Goal: Transaction & Acquisition: Obtain resource

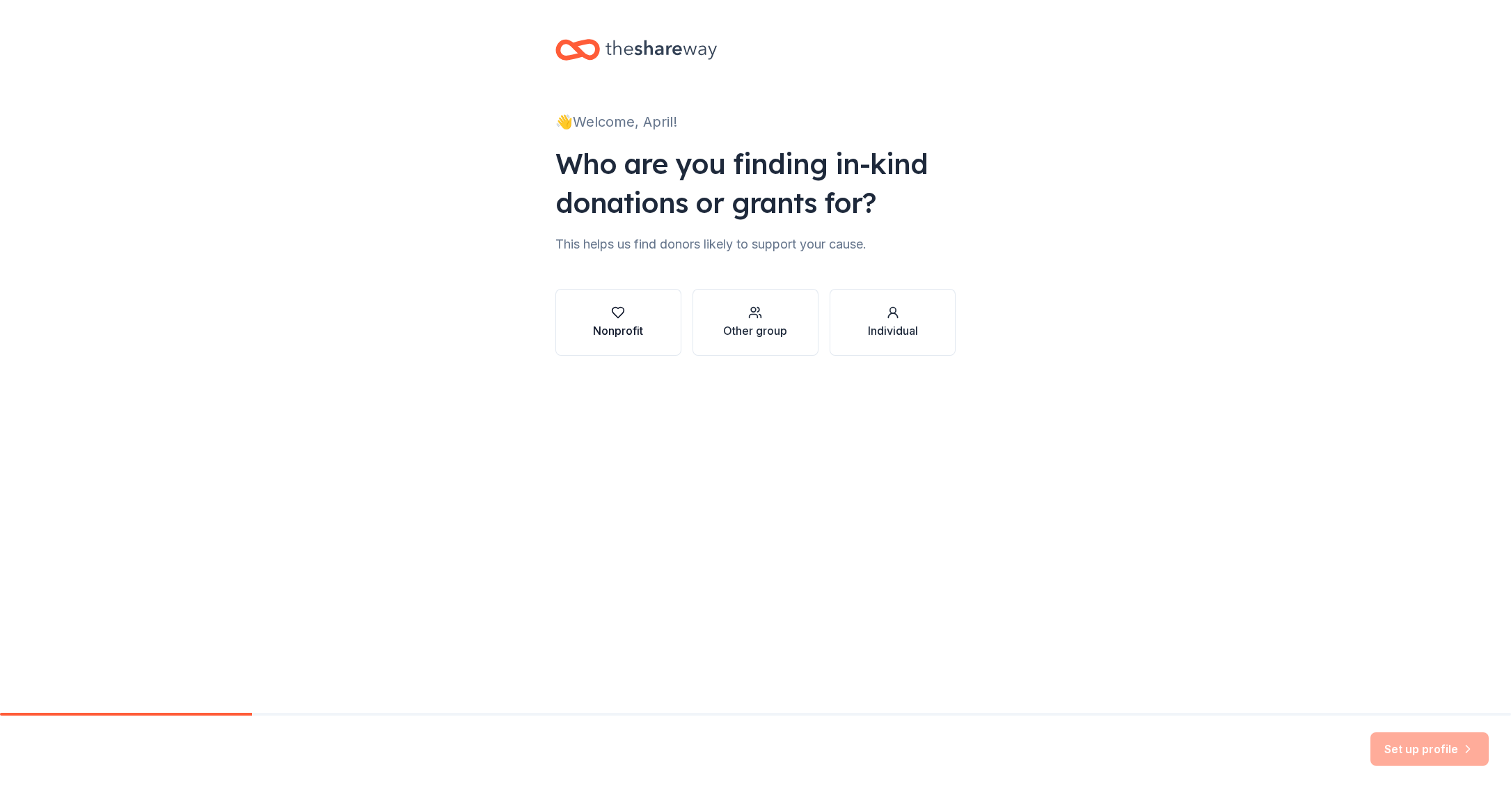
click at [624, 319] on icon "button" at bounding box center [618, 313] width 14 height 14
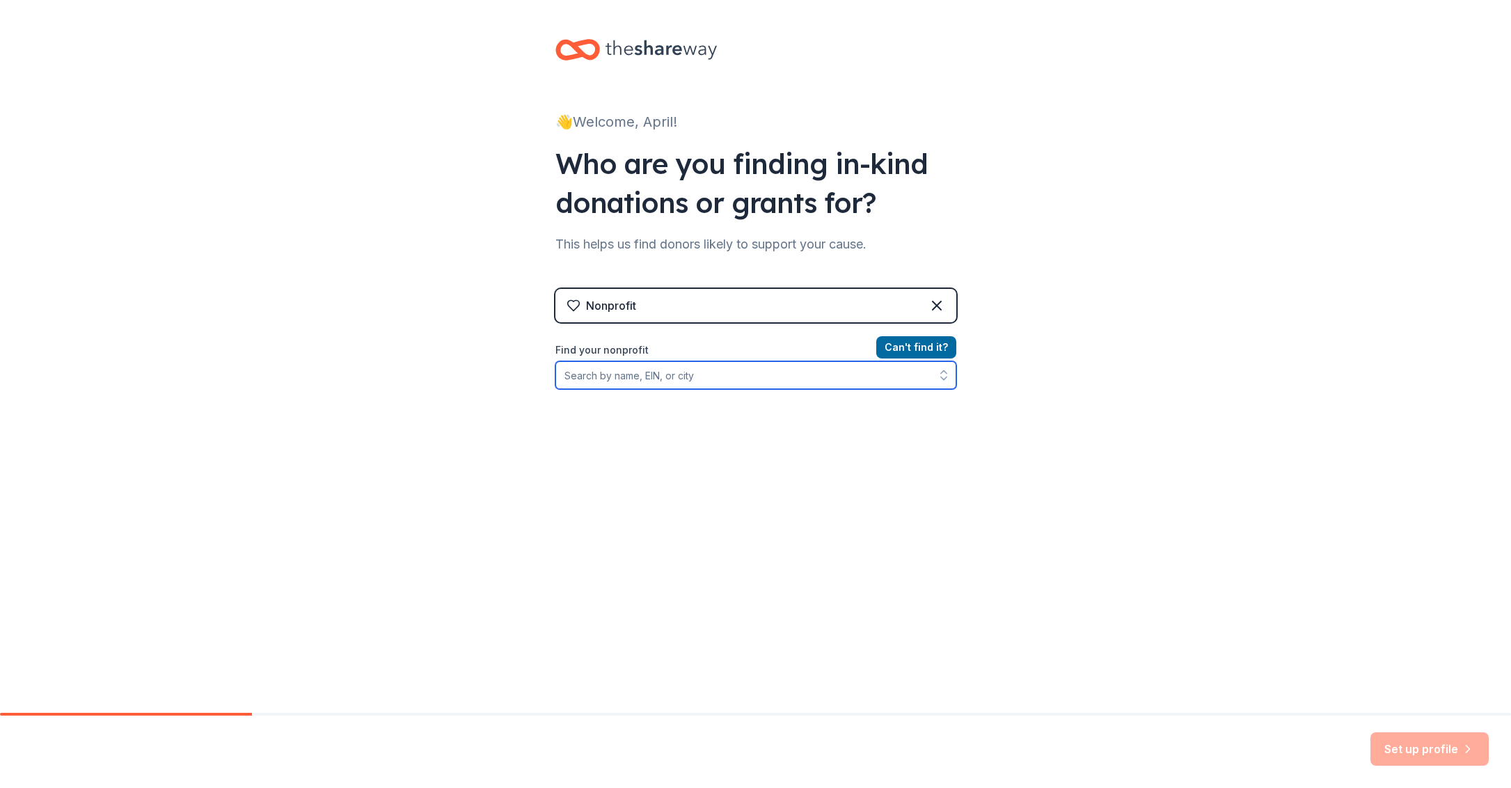
click at [589, 382] on input "Find your nonprofit" at bounding box center [755, 375] width 401 height 28
type input "M"
click at [589, 371] on input "Organization name *" at bounding box center [755, 375] width 401 height 29
type input "Malachi's House of Hope"
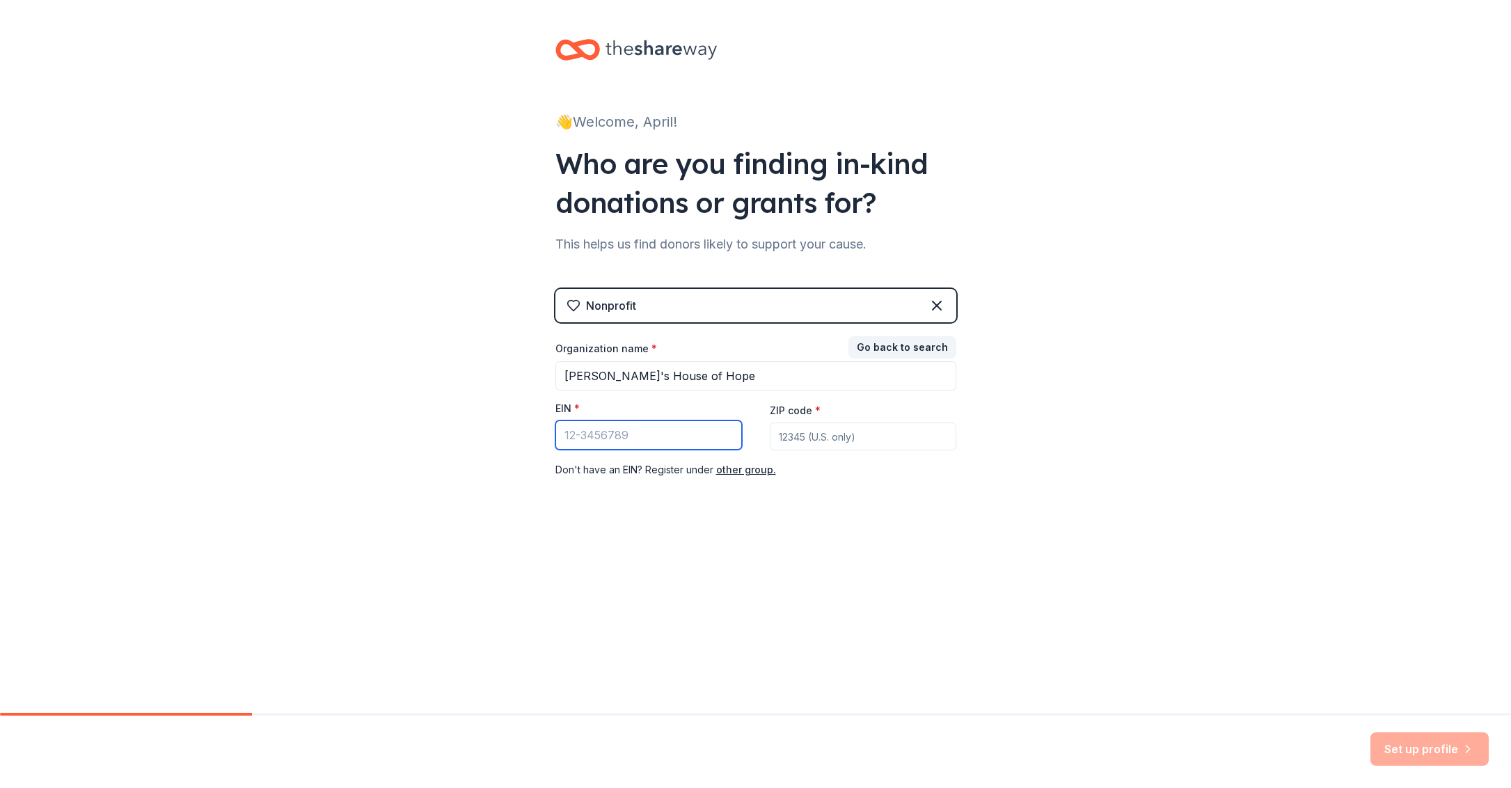
click at [600, 436] on input "EIN *" at bounding box center [648, 434] width 187 height 29
type input "39-2877443"
click at [789, 438] on input "ZIP code *" at bounding box center [863, 436] width 187 height 28
type input "48430"
click at [843, 460] on div "Organization name * Malachi's House of Hope EIN * 39-2877443 ZIP code * 48430 D…" at bounding box center [755, 410] width 401 height 136
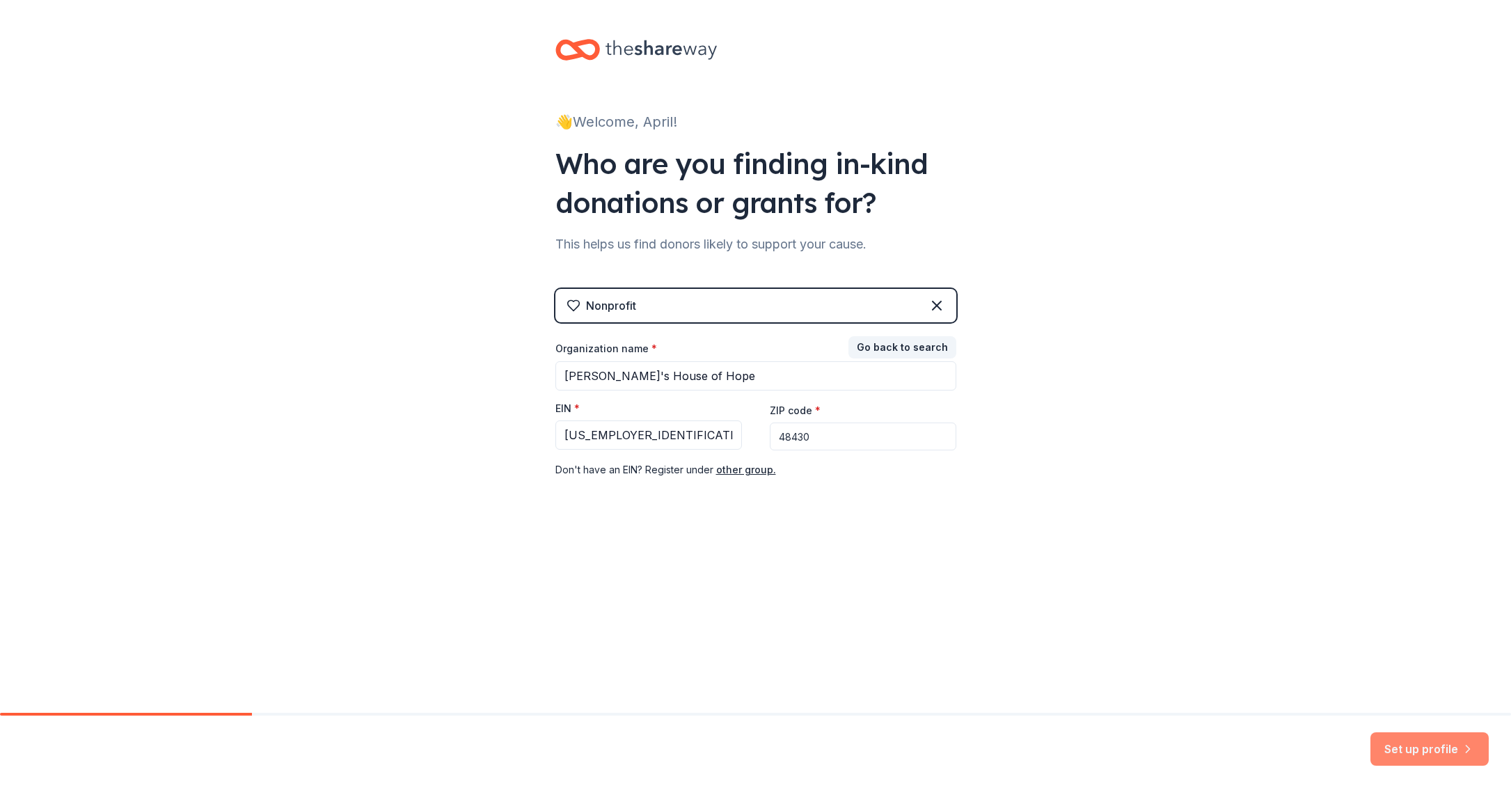
click at [1400, 743] on button "Set up profile" at bounding box center [1429, 748] width 118 height 33
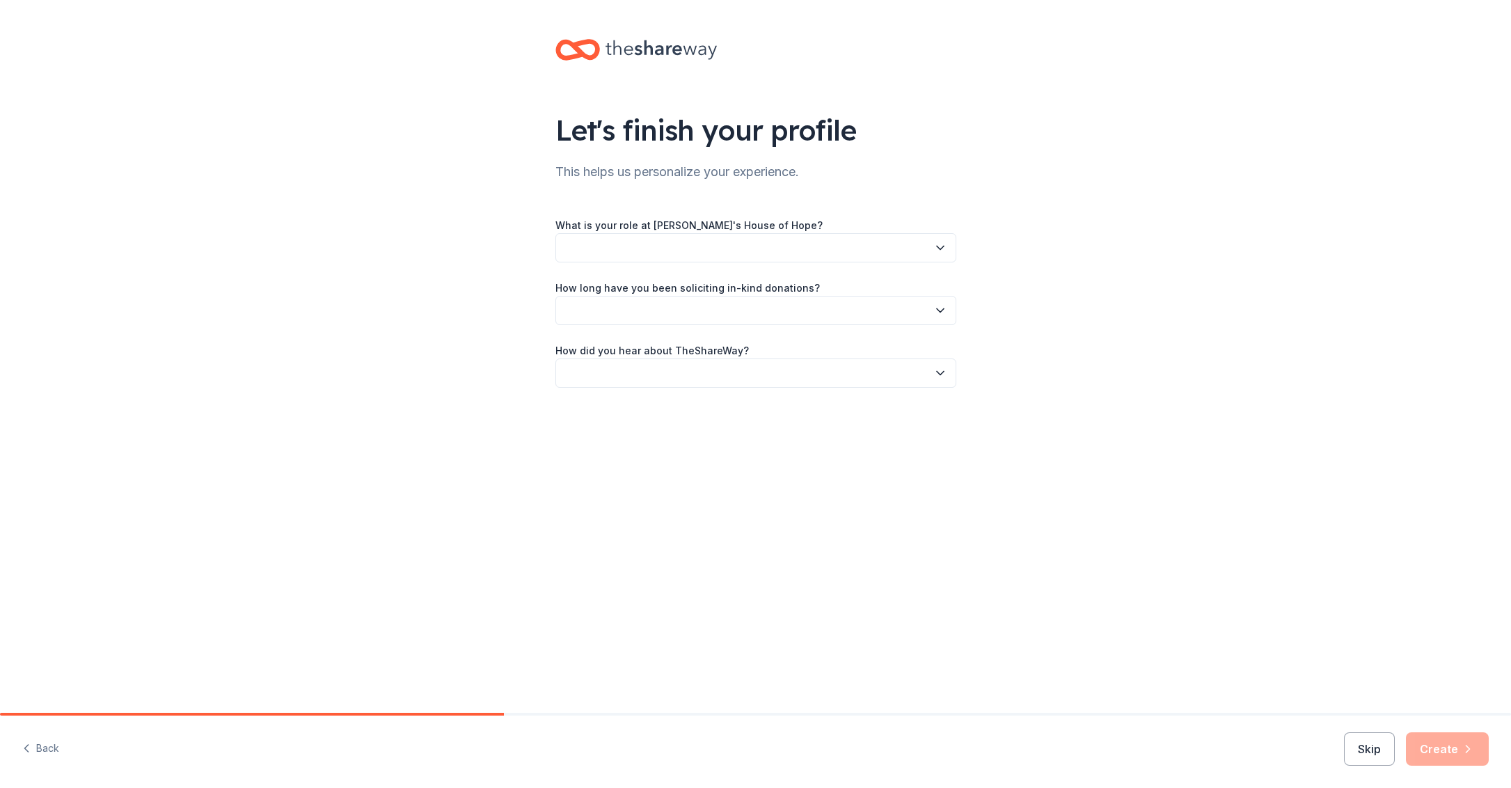
click at [944, 243] on icon "button" at bounding box center [940, 248] width 14 height 14
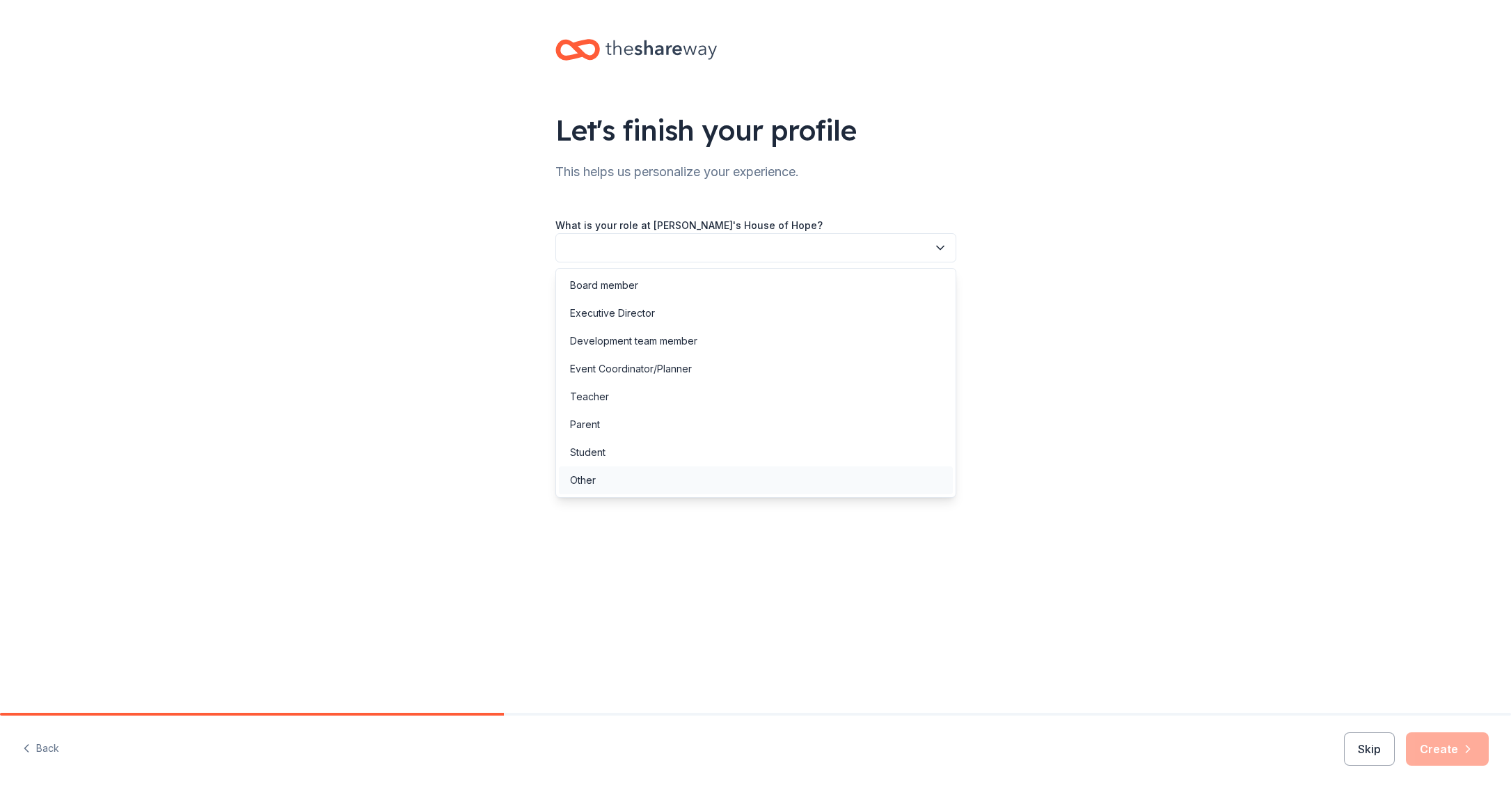
click at [588, 488] on div "Other" at bounding box center [583, 480] width 26 height 17
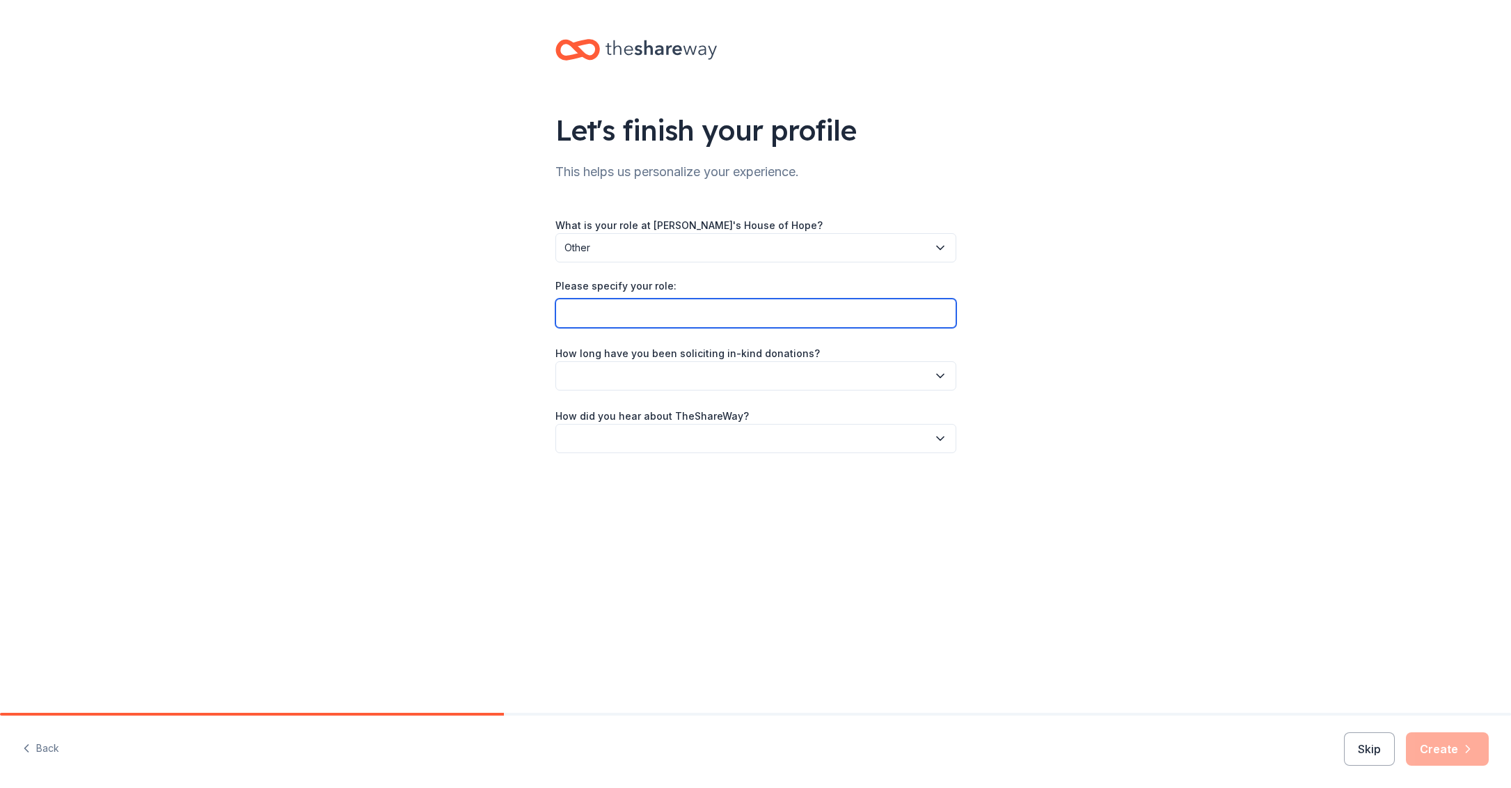
click at [601, 318] on input "Please specify your role:" at bounding box center [755, 313] width 401 height 29
type input "Founder/President"
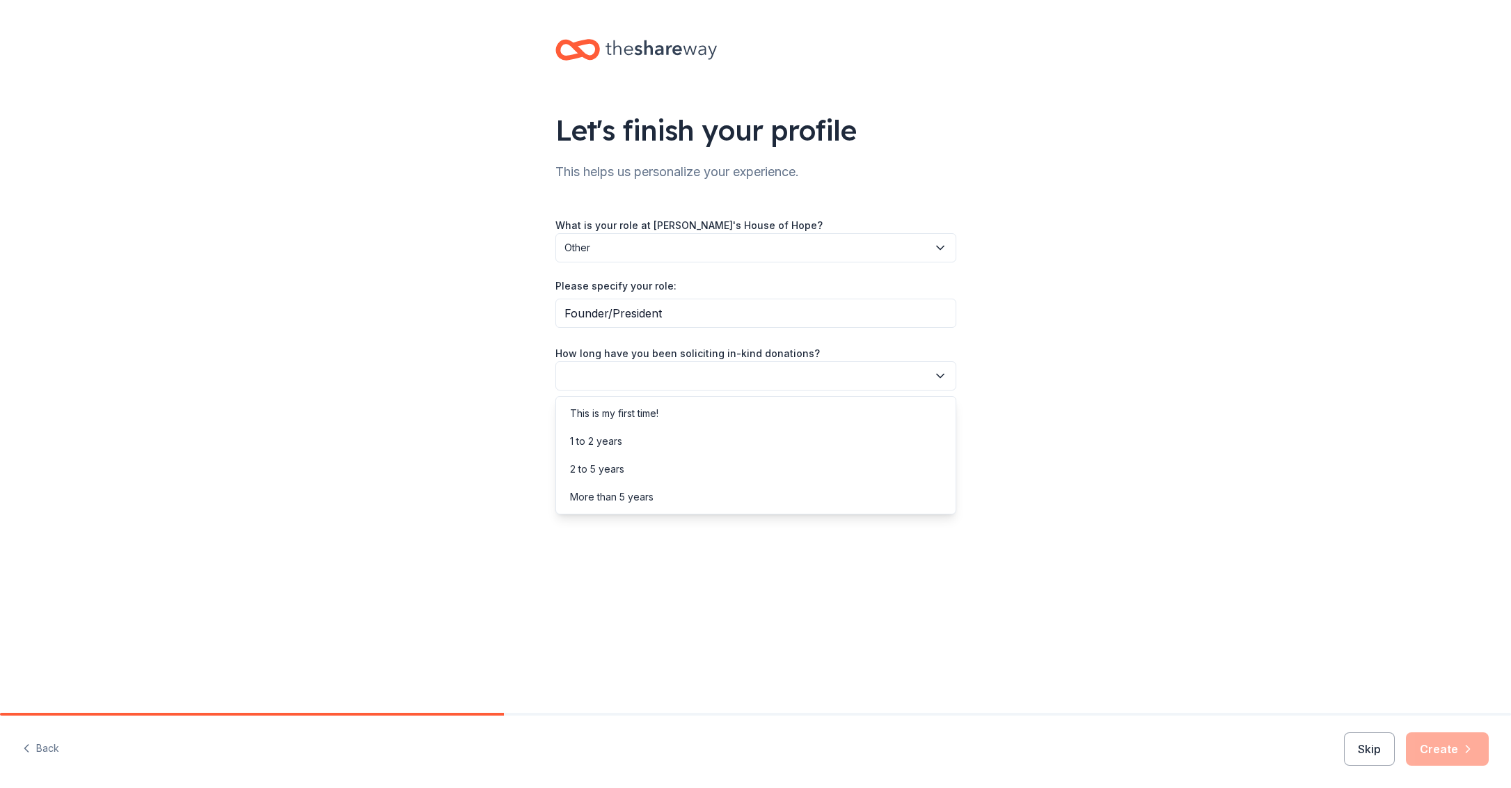
click at [607, 374] on button "button" at bounding box center [755, 375] width 401 height 29
click at [613, 415] on div "This is my first time!" at bounding box center [614, 413] width 88 height 17
click at [675, 459] on div "Let's finish your profile This helps us personalize your experience. What is yo…" at bounding box center [755, 260] width 445 height 520
click at [675, 452] on button "button" at bounding box center [755, 438] width 401 height 29
click at [619, 504] on div "Online search" at bounding box center [601, 504] width 63 height 17
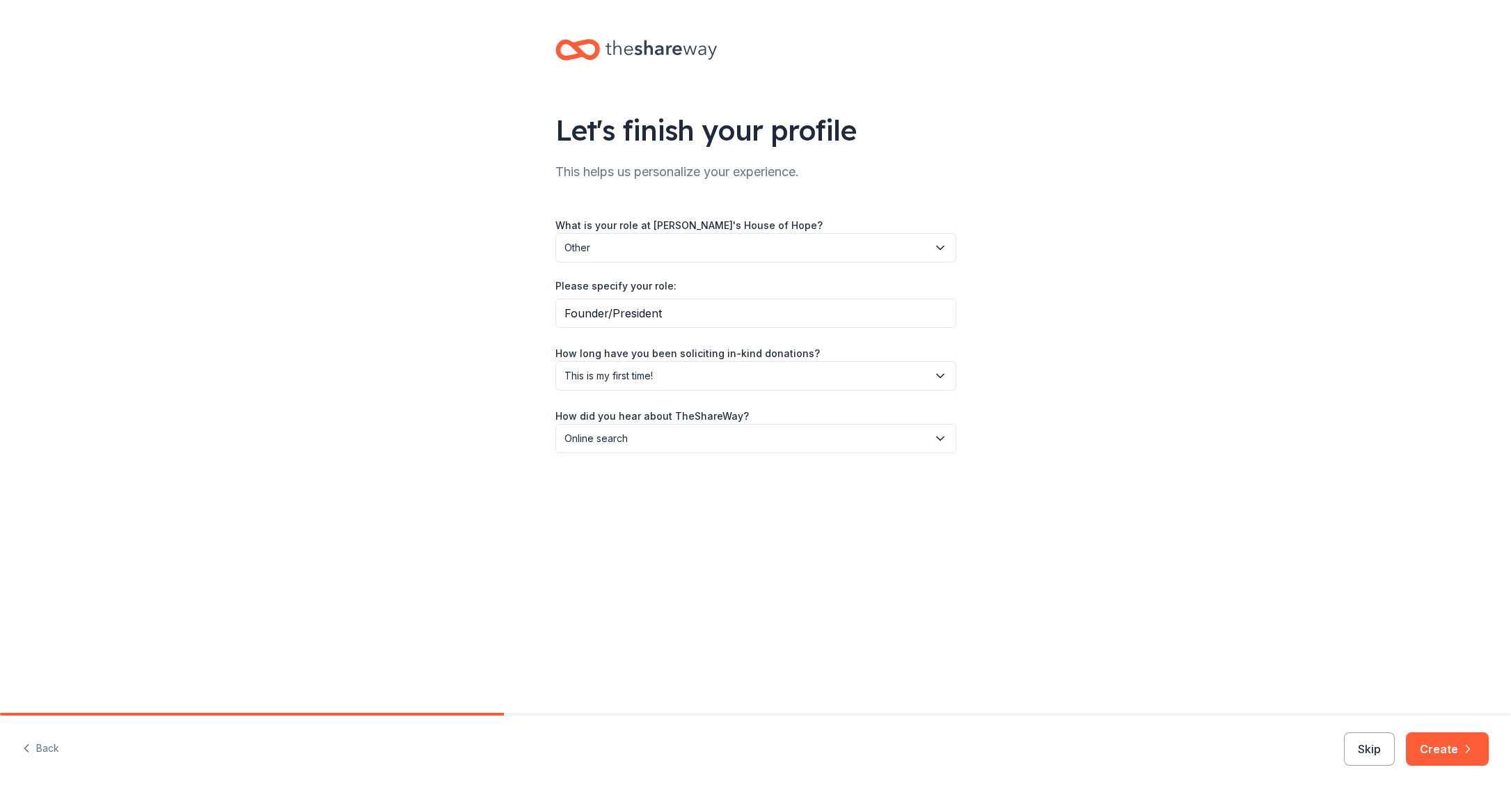
click at [1431, 747] on button "Create" at bounding box center [1447, 748] width 83 height 33
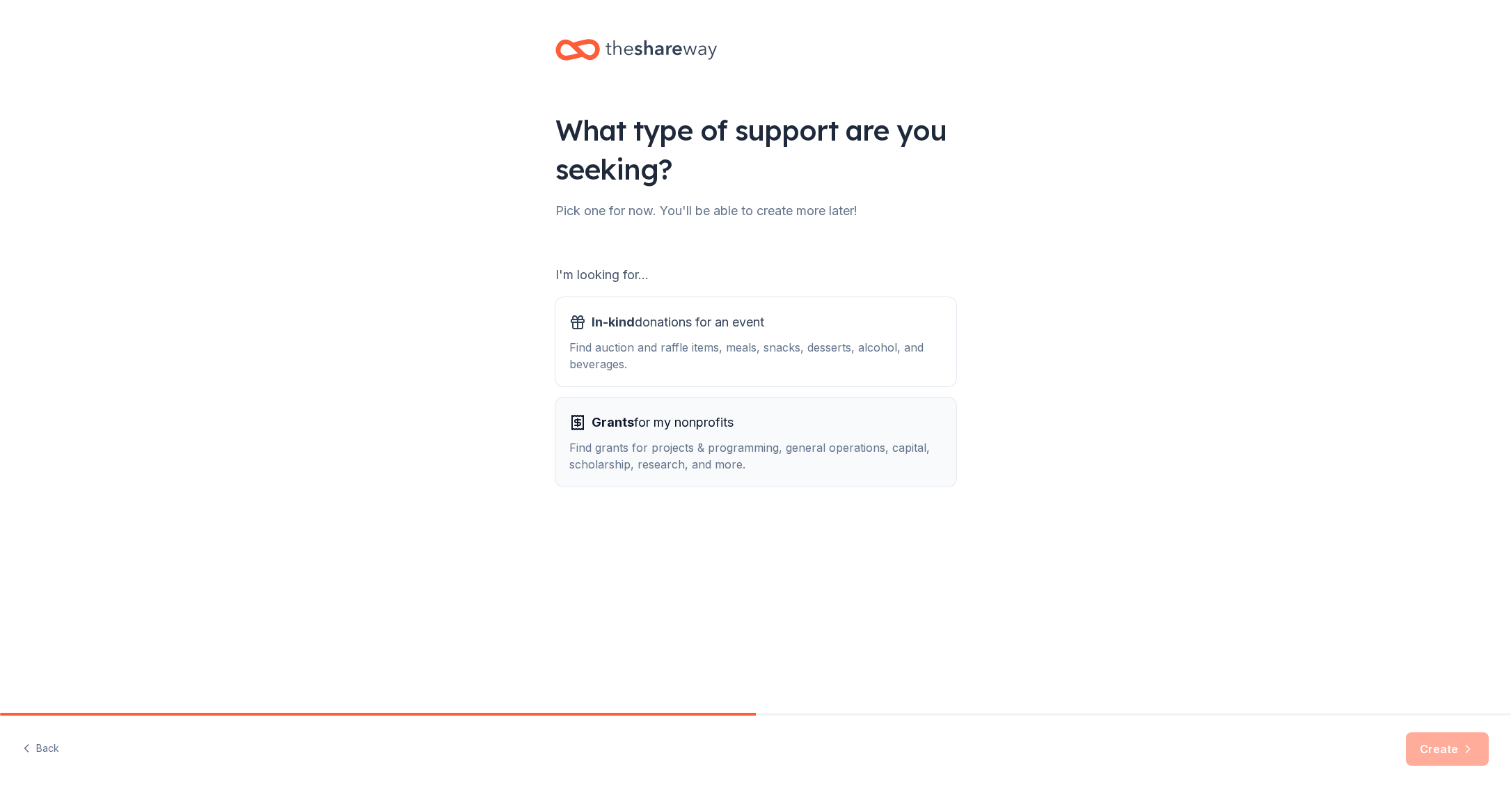
click at [805, 435] on div "Grants for my nonprofits Find grants for projects & programming, general operat…" at bounding box center [755, 441] width 373 height 61
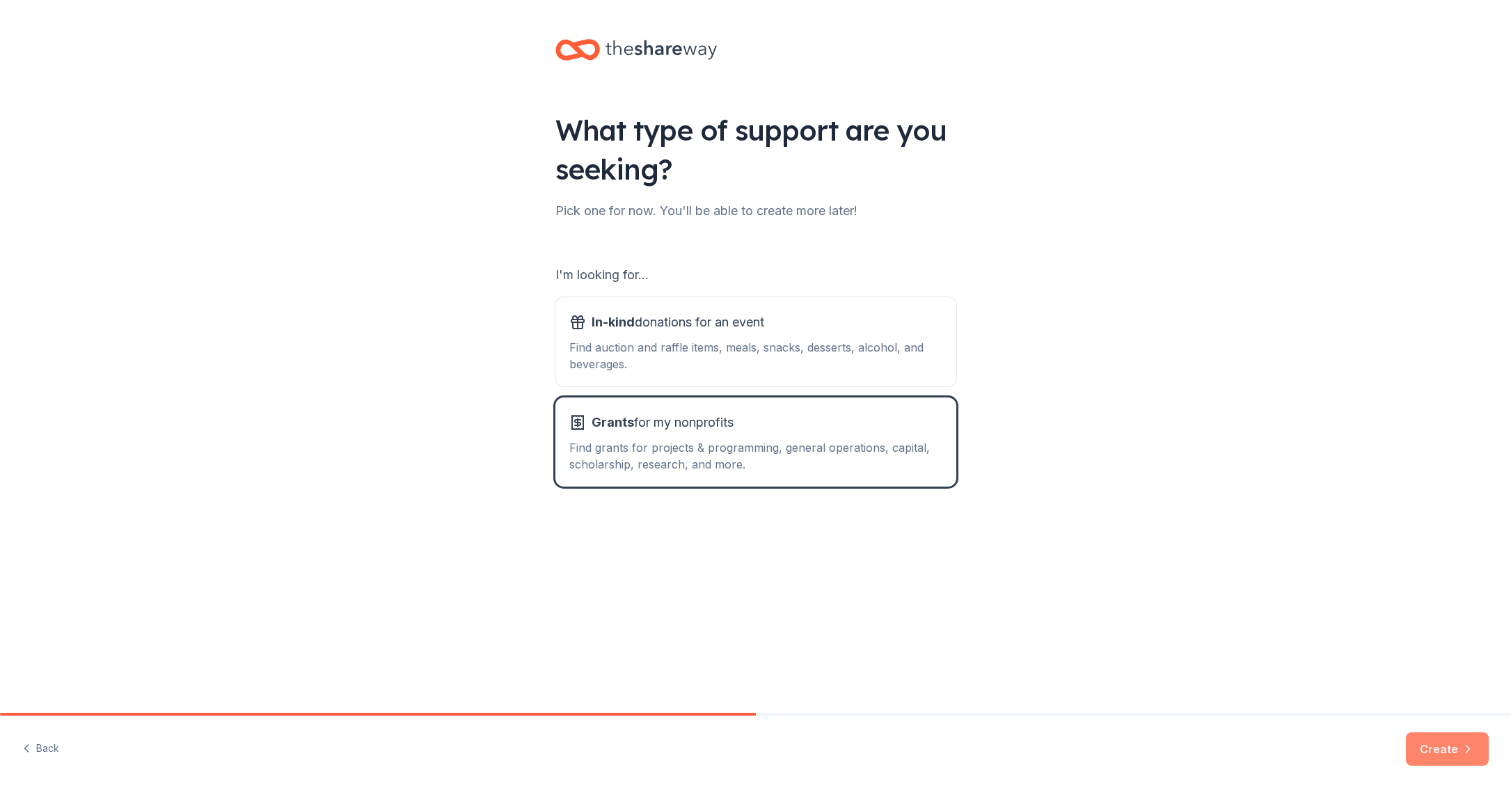
click at [1440, 751] on button "Create" at bounding box center [1447, 748] width 83 height 33
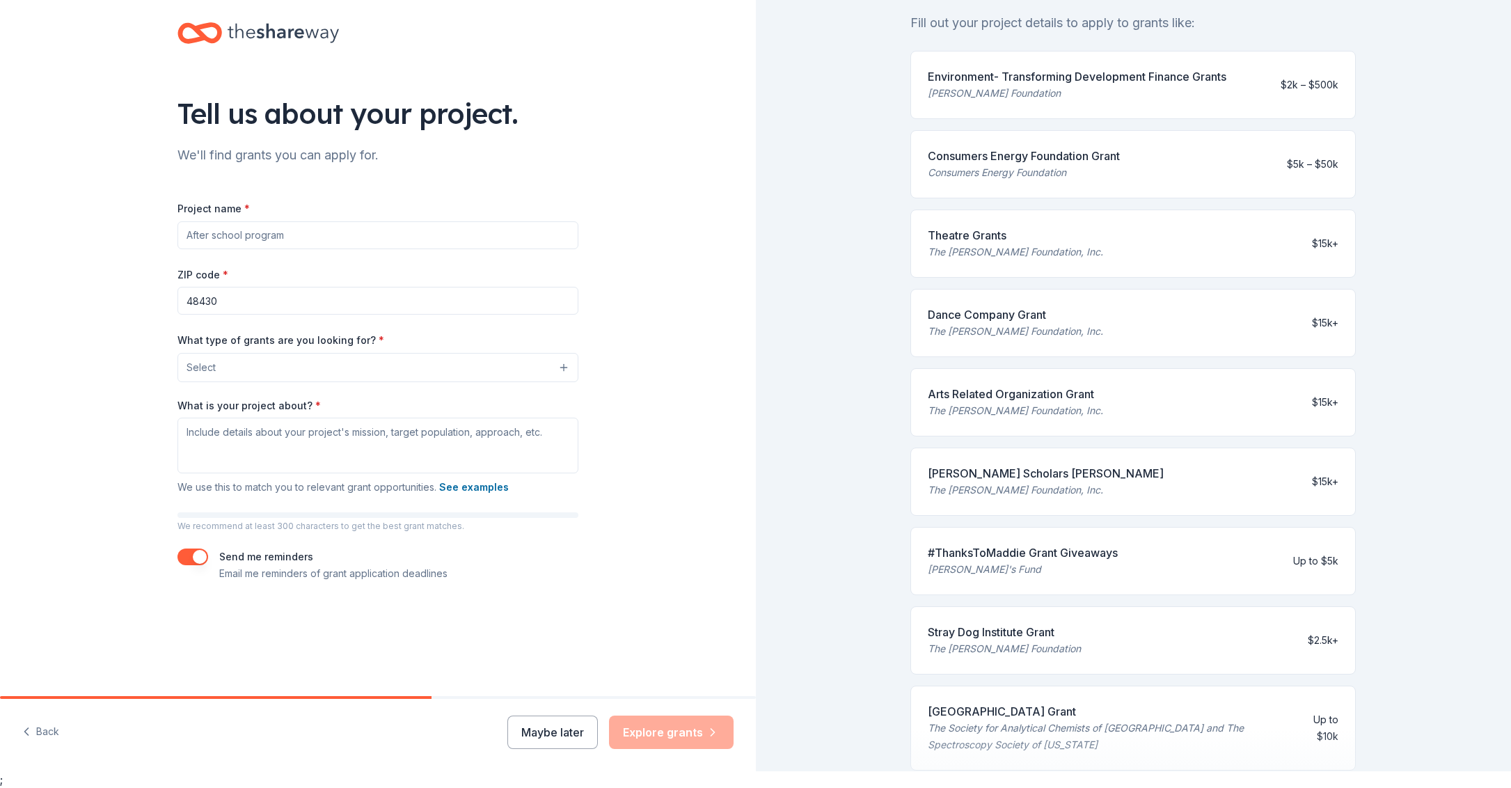
scroll to position [106, 0]
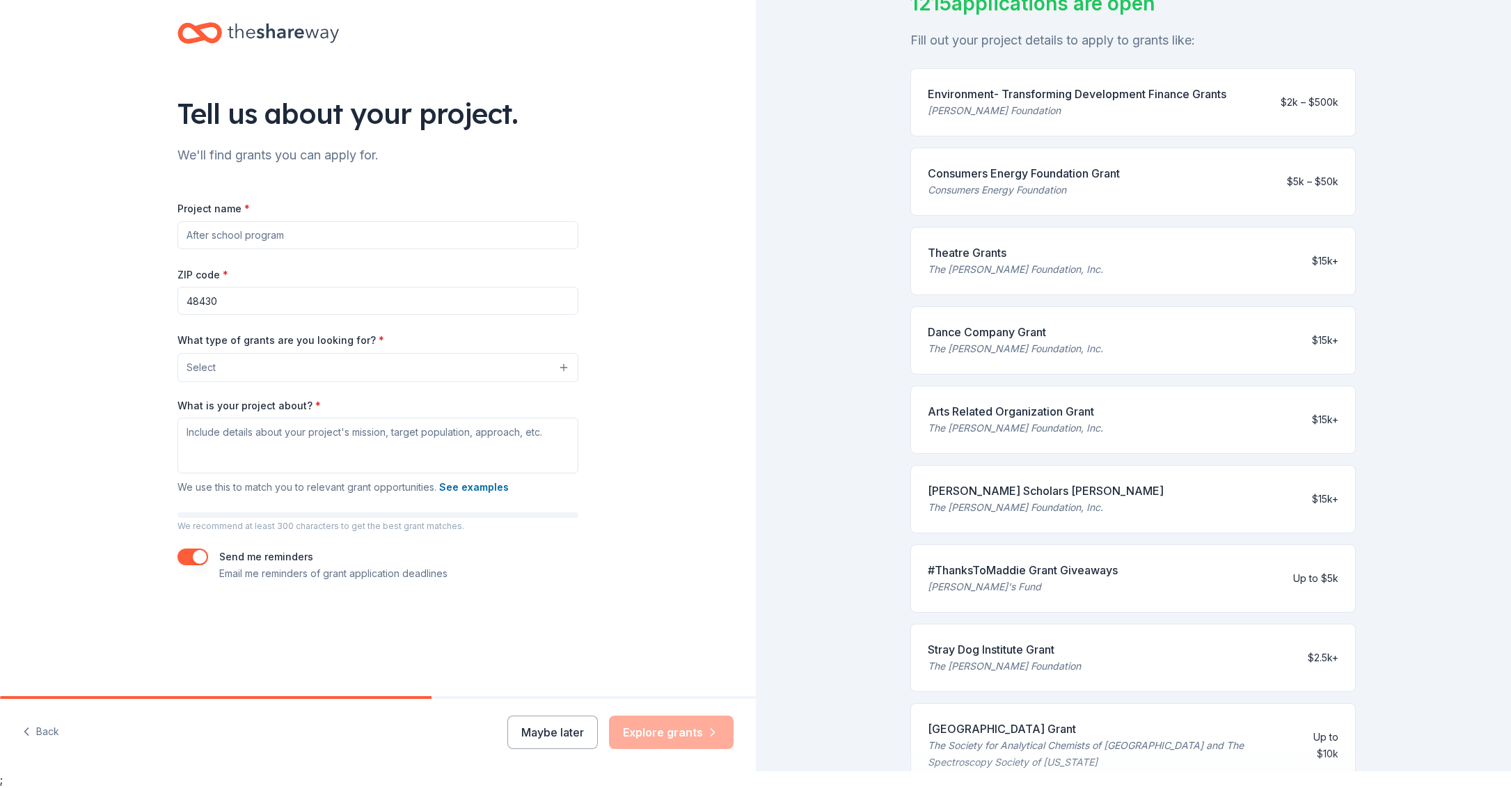
click at [196, 234] on input "Project name *" at bounding box center [377, 235] width 401 height 28
type input "T"
type input "A Night of Hope"
click at [285, 373] on button "Select" at bounding box center [377, 367] width 401 height 29
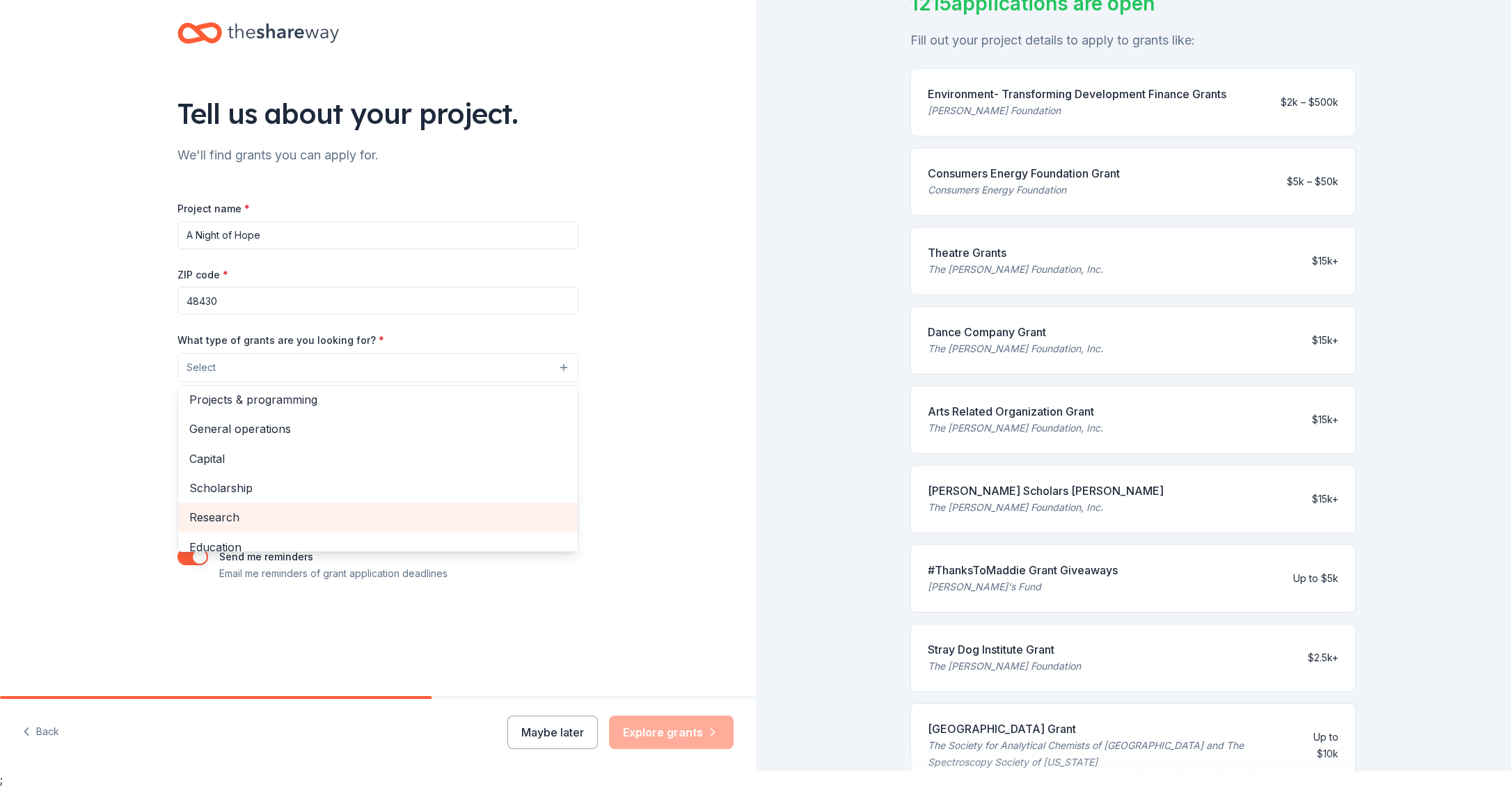
scroll to position [0, 0]
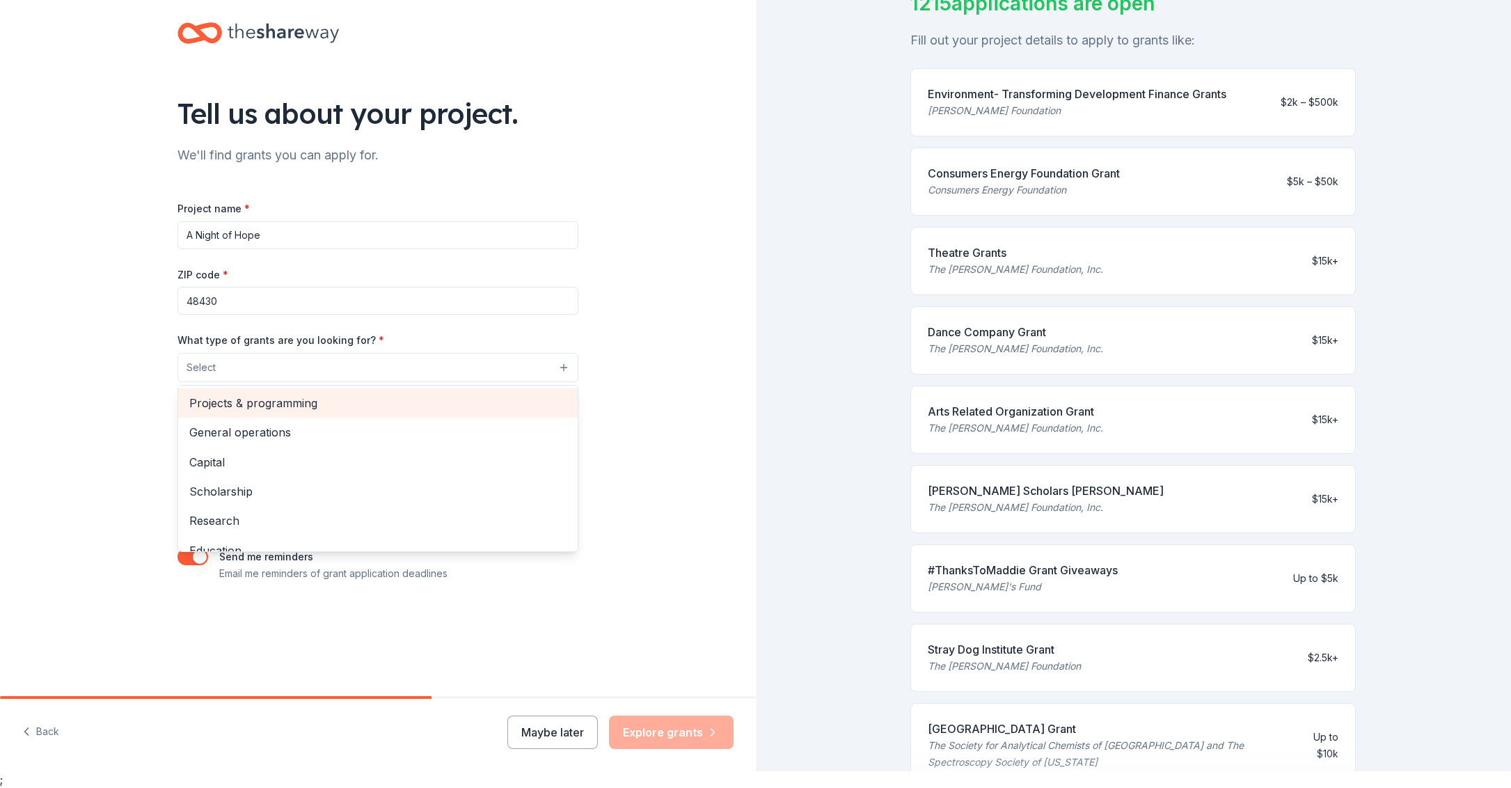
click at [225, 408] on span "Projects & programming" at bounding box center [377, 403] width 377 height 18
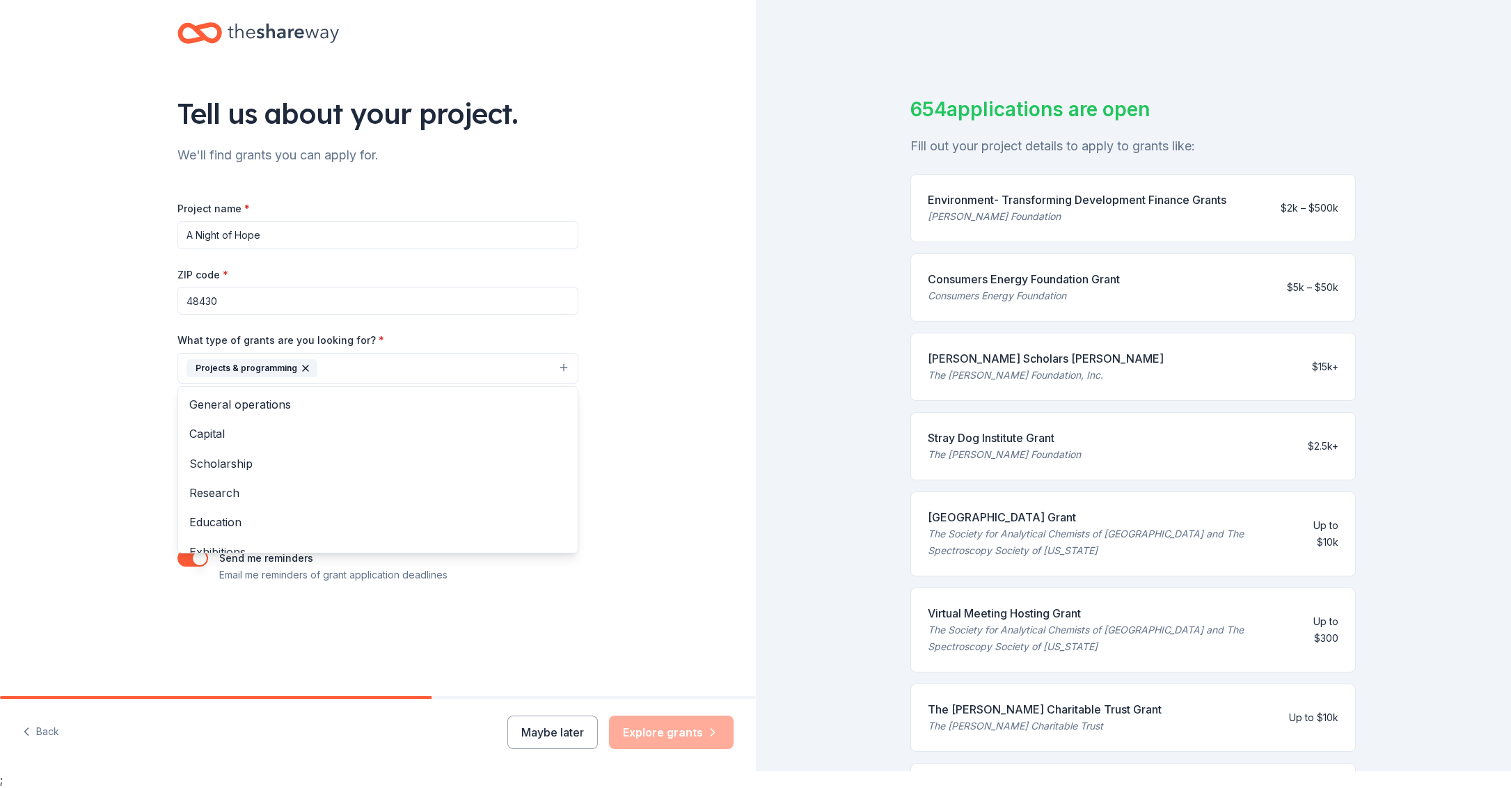
click at [116, 450] on div "Tell us about your project. We'll find grants you can apply for. Project name *…" at bounding box center [378, 316] width 756 height 667
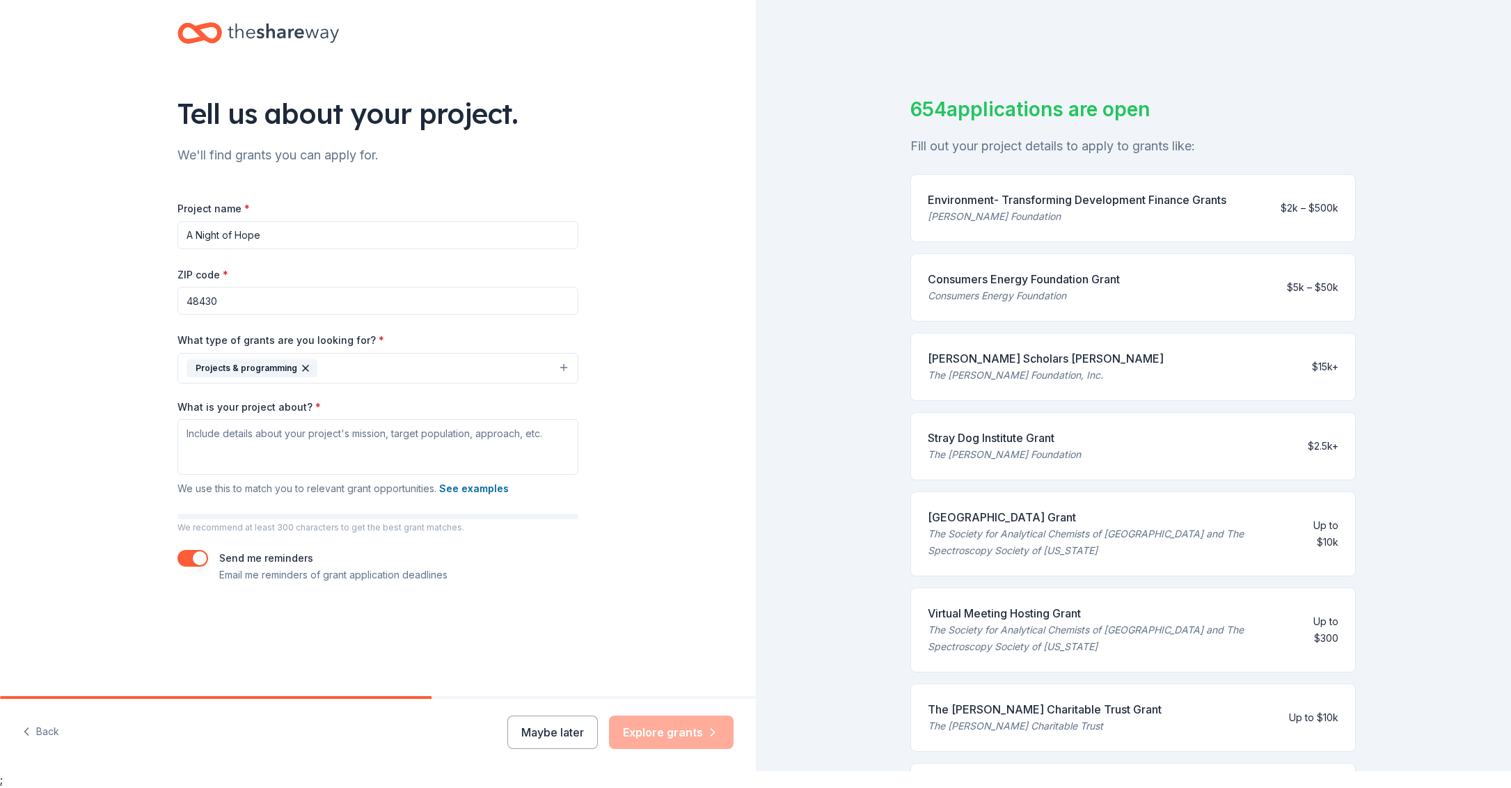
click at [330, 372] on button "Projects & programming" at bounding box center [377, 368] width 401 height 31
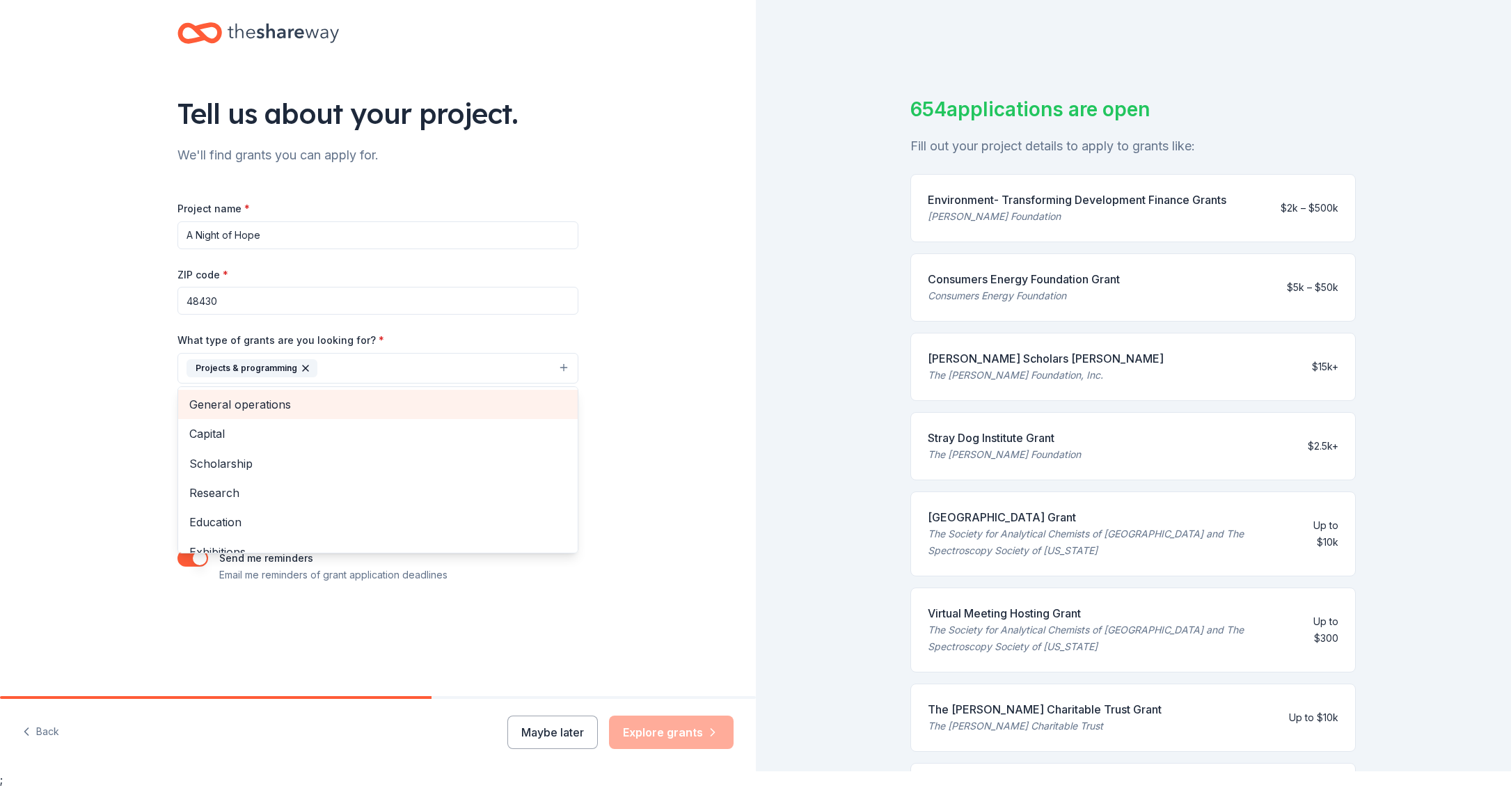
click at [241, 404] on span "General operations" at bounding box center [377, 404] width 377 height 18
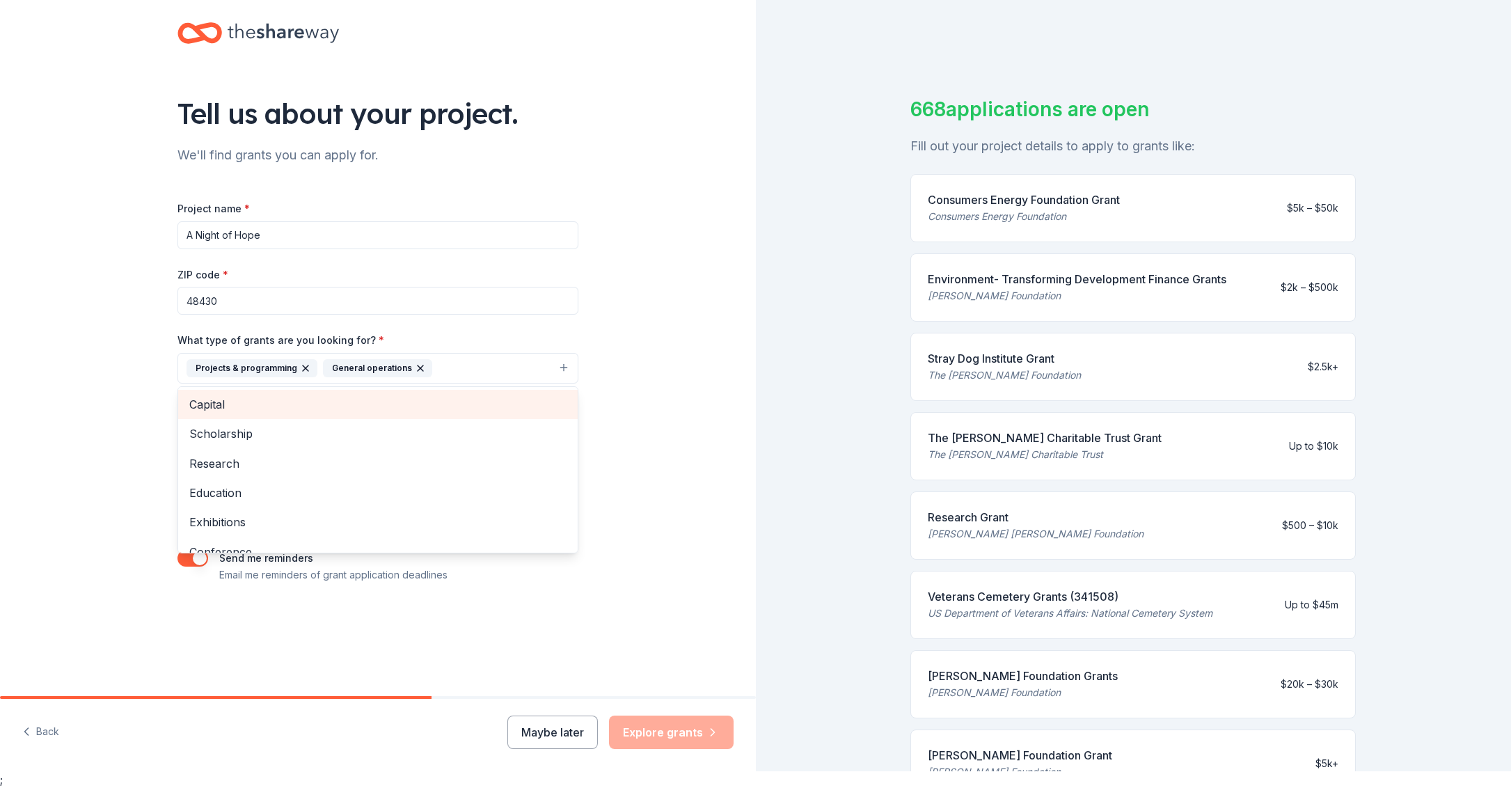
click at [205, 405] on span "Capital" at bounding box center [377, 404] width 377 height 18
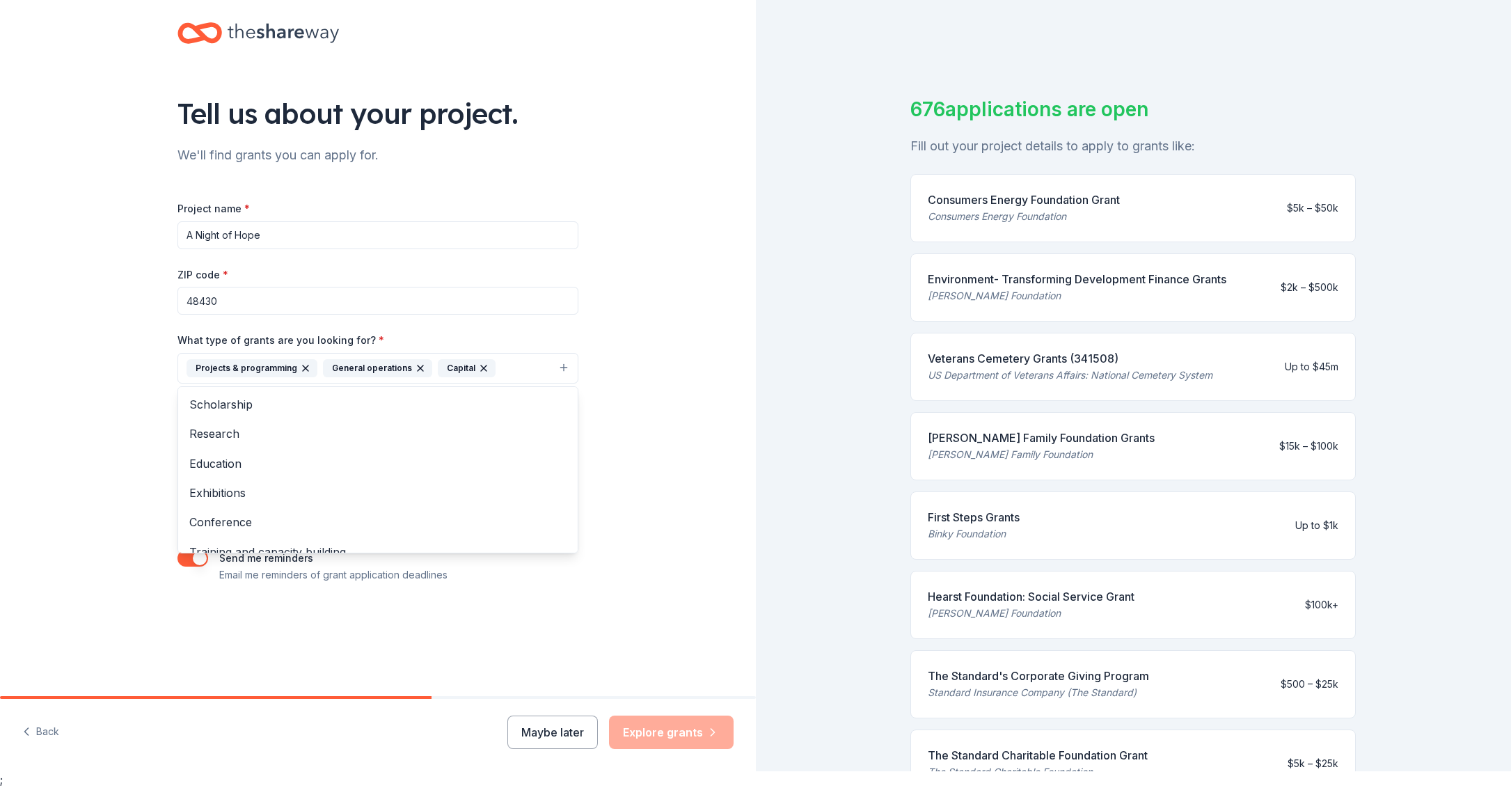
click at [116, 539] on div "Tell us about your project. We'll find grants you can apply for. Project name *…" at bounding box center [378, 316] width 756 height 667
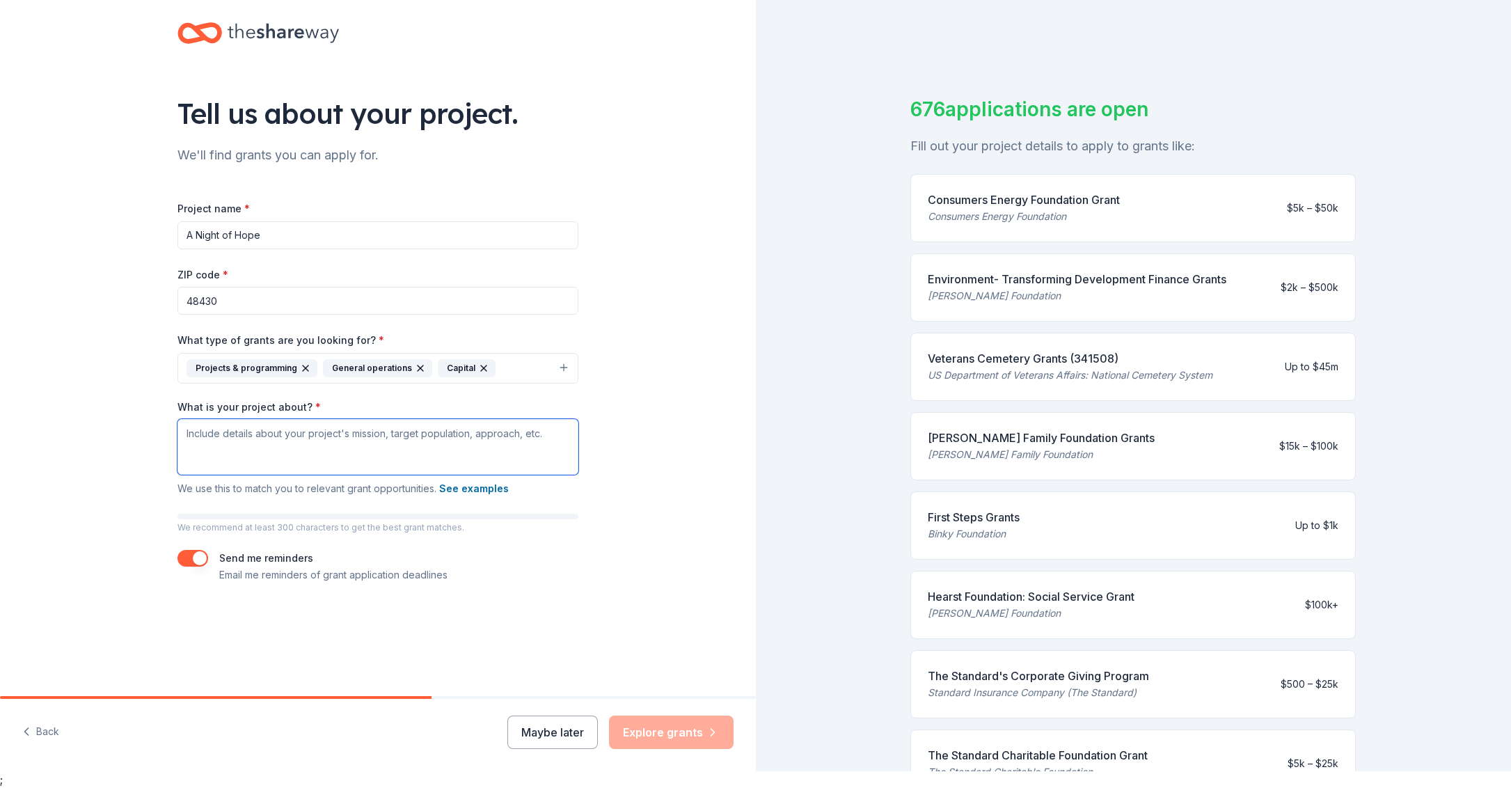
click at [203, 434] on textarea "What is your project about? *" at bounding box center [377, 447] width 401 height 56
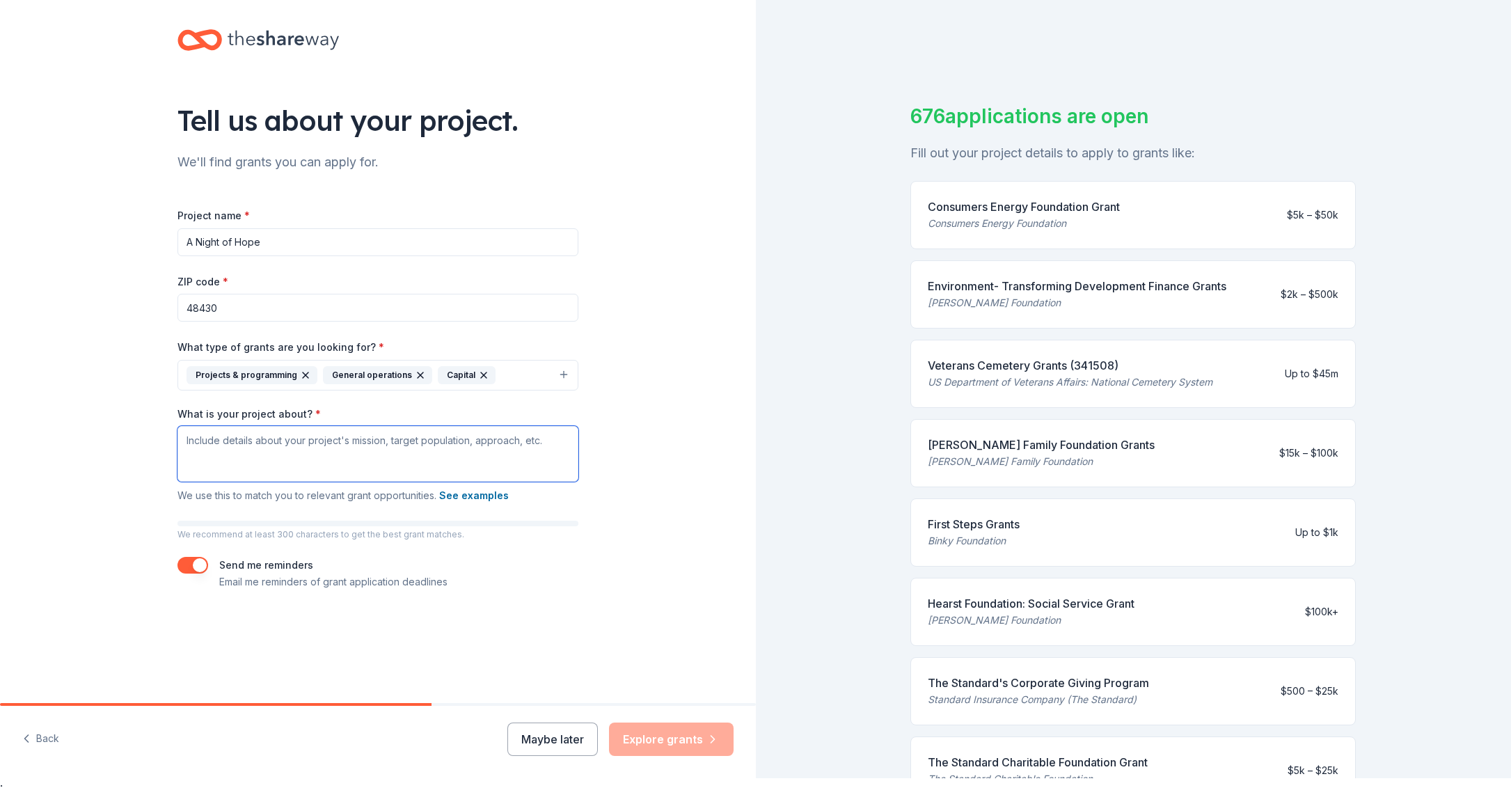
scroll to position [9, 0]
paste textarea "Project Mission: The mission of A Night of Hope is to provide families of child…"
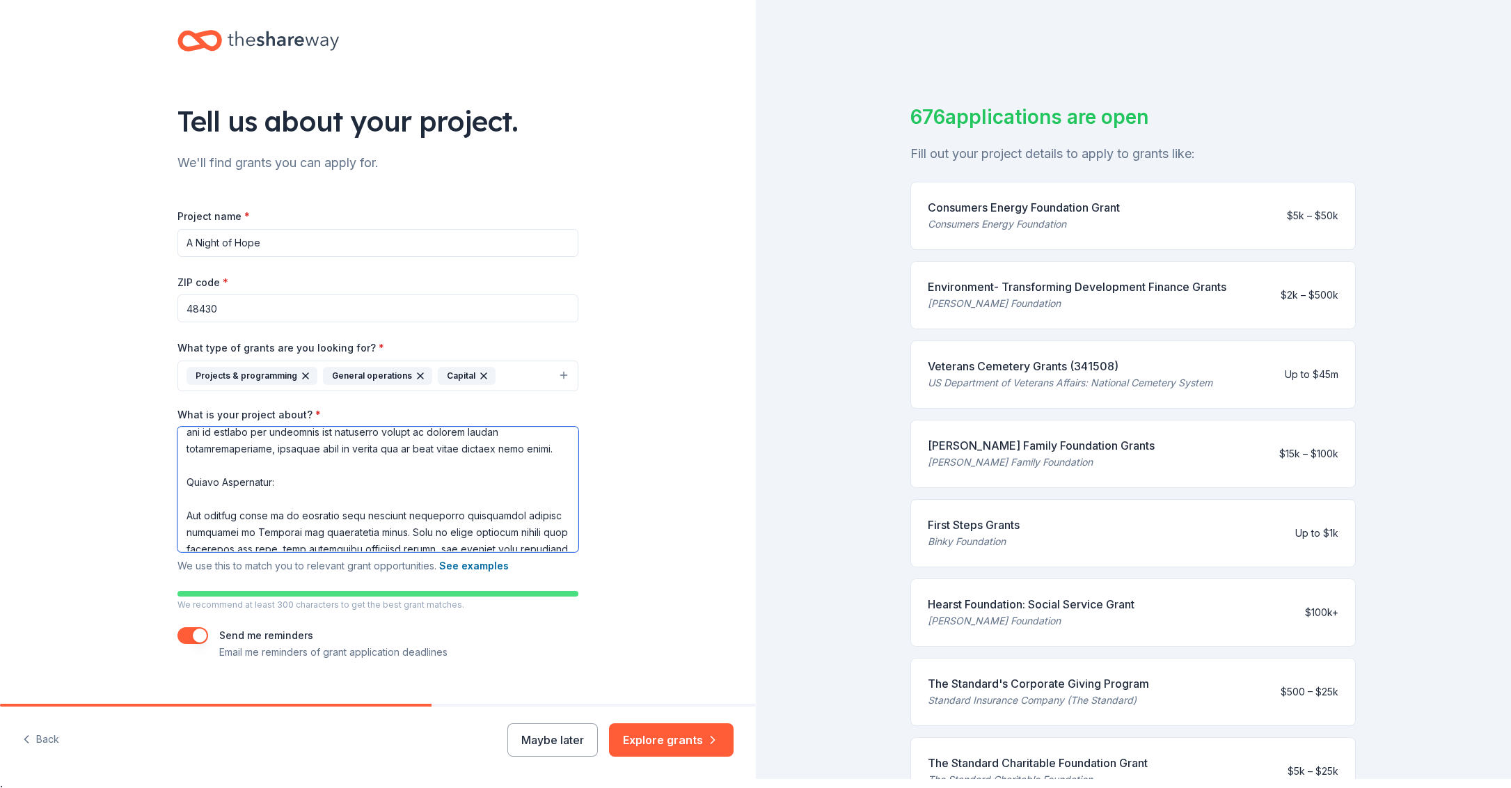
scroll to position [0, 0]
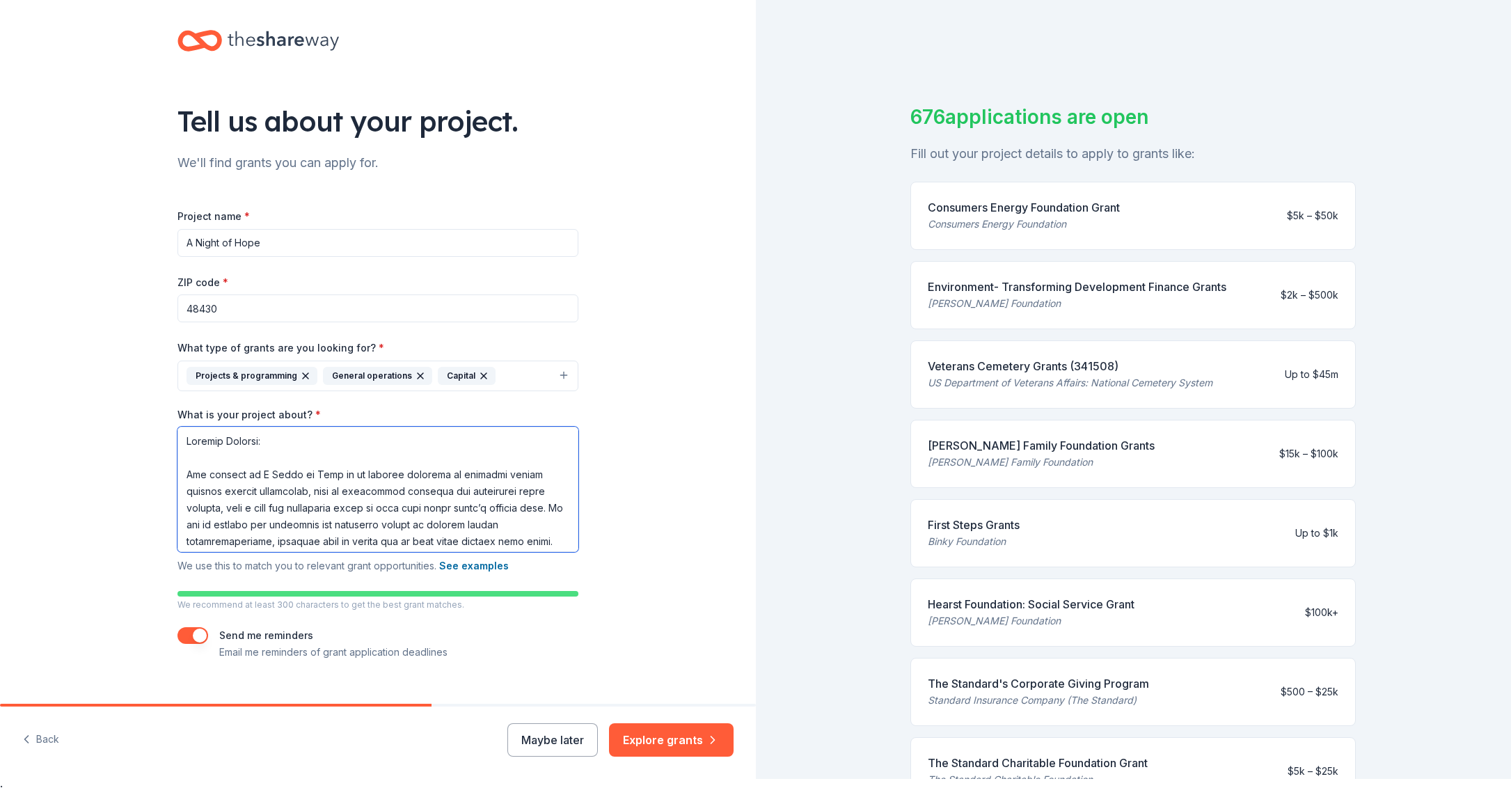
click at [189, 455] on textarea "What is your project about? *" at bounding box center [377, 489] width 401 height 125
click at [191, 480] on textarea "What is your project about? *" at bounding box center [377, 489] width 401 height 125
click at [189, 453] on textarea "What is your project about? *" at bounding box center [377, 489] width 401 height 125
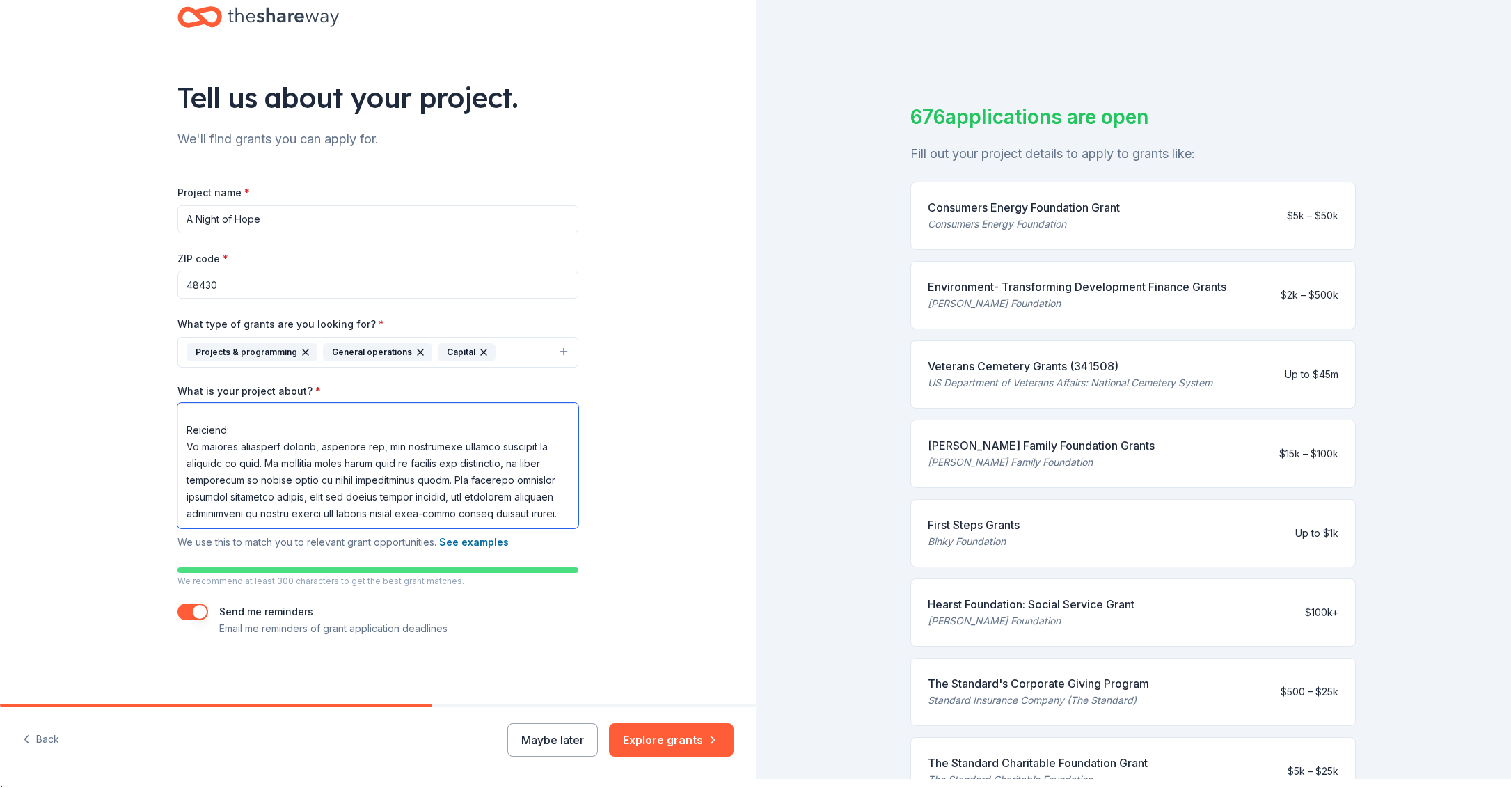
scroll to position [11, 0]
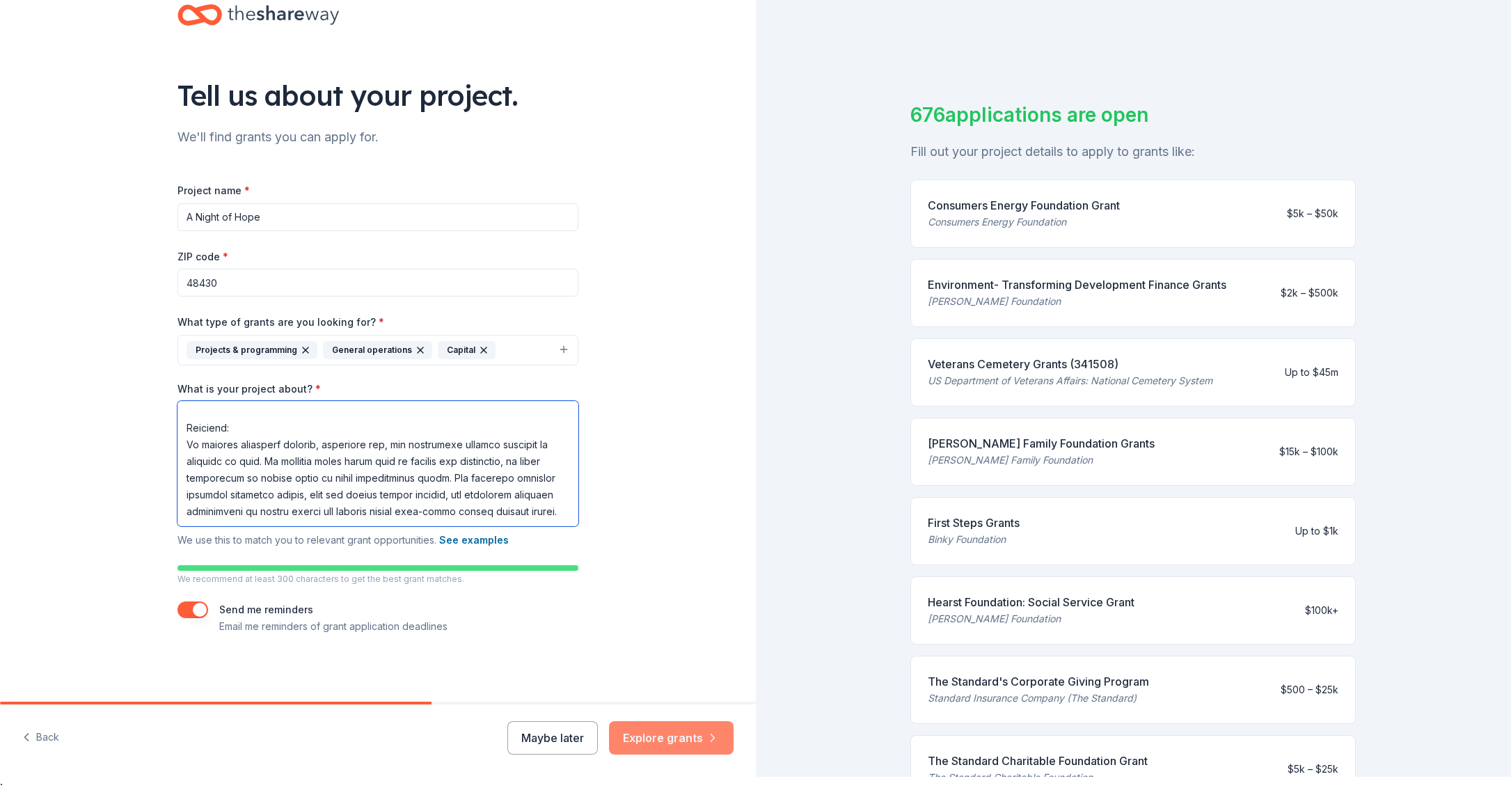
type textarea "Project Mission: The mission of A Night of Hope is to provide families of child…"
click at [649, 740] on button "Explore grants" at bounding box center [671, 737] width 125 height 33
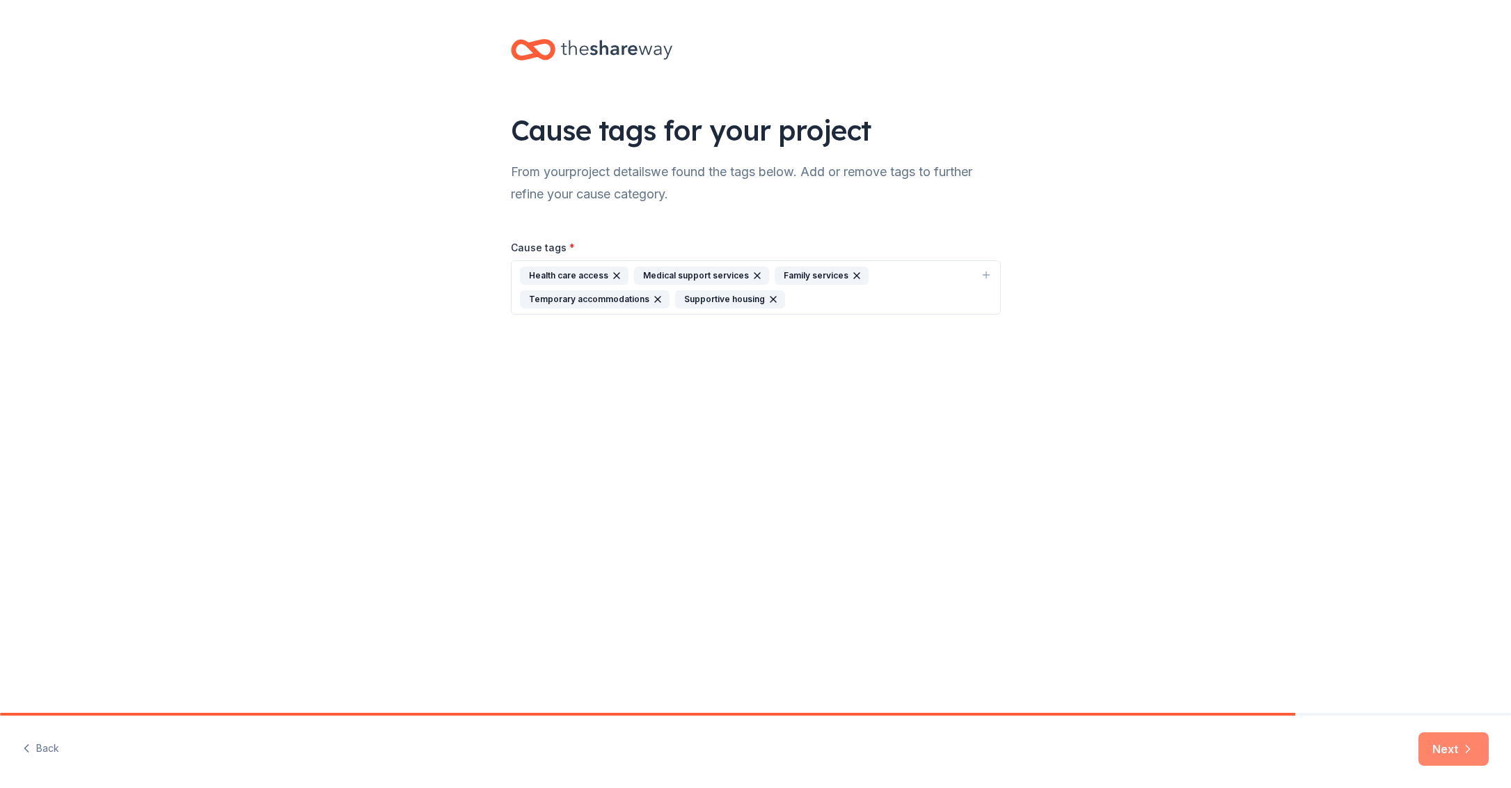
click at [1450, 752] on button "Next" at bounding box center [1453, 748] width 70 height 33
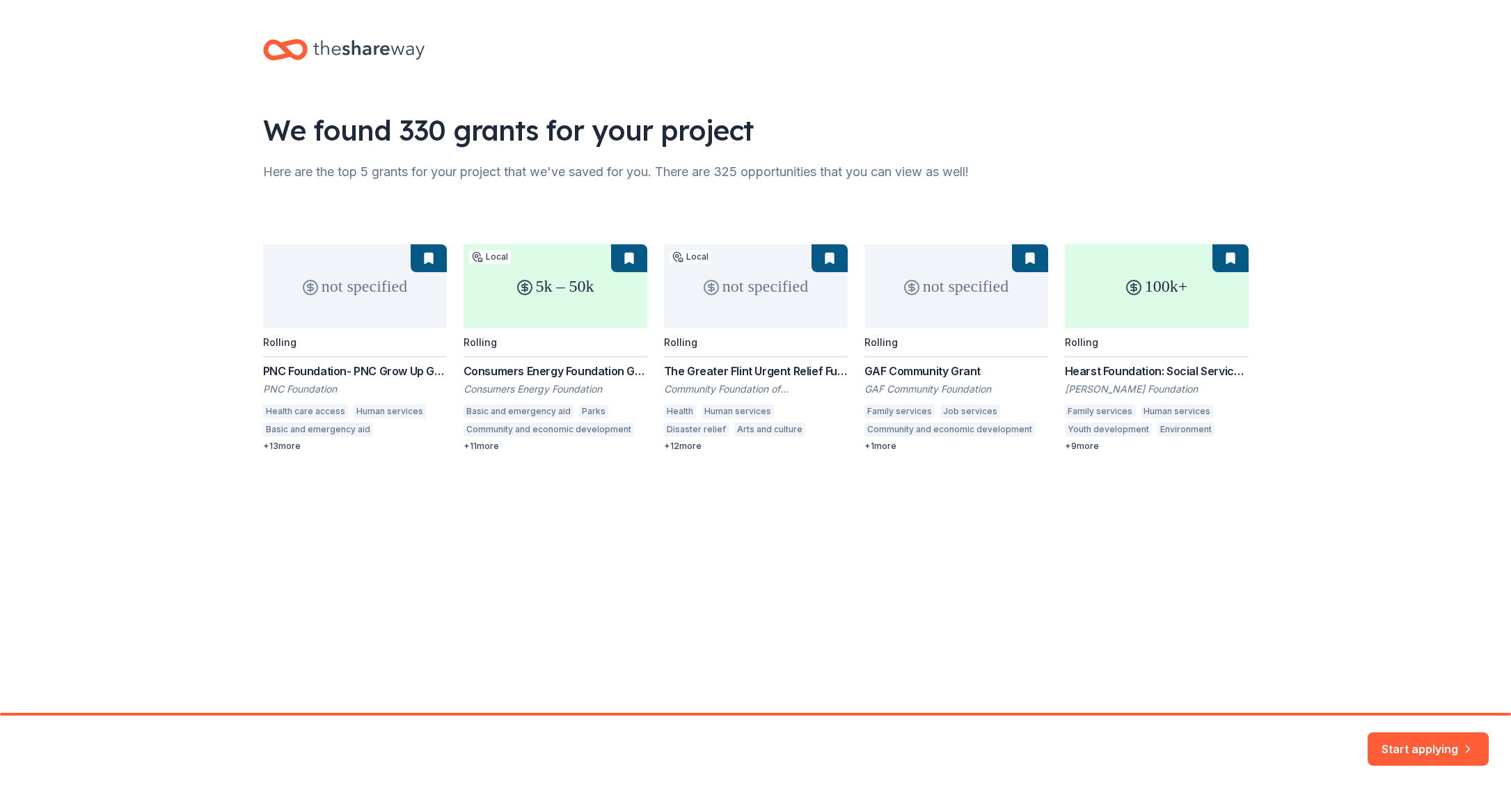
click at [1173, 304] on div "not specified Rolling PNC Foundation- PNC Grow Up Great PNC Foundation Health c…" at bounding box center [756, 347] width 986 height 207
click at [1082, 445] on div "not specified Rolling PNC Foundation- PNC Grow Up Great PNC Foundation Health c…" at bounding box center [756, 347] width 986 height 207
click at [1148, 318] on div "not specified Rolling PNC Foundation- PNC Grow Up Great PNC Foundation Health c…" at bounding box center [756, 347] width 986 height 207
click at [1228, 262] on div "not specified Rolling PNC Foundation- PNC Grow Up Great PNC Foundation Health c…" at bounding box center [756, 347] width 986 height 207
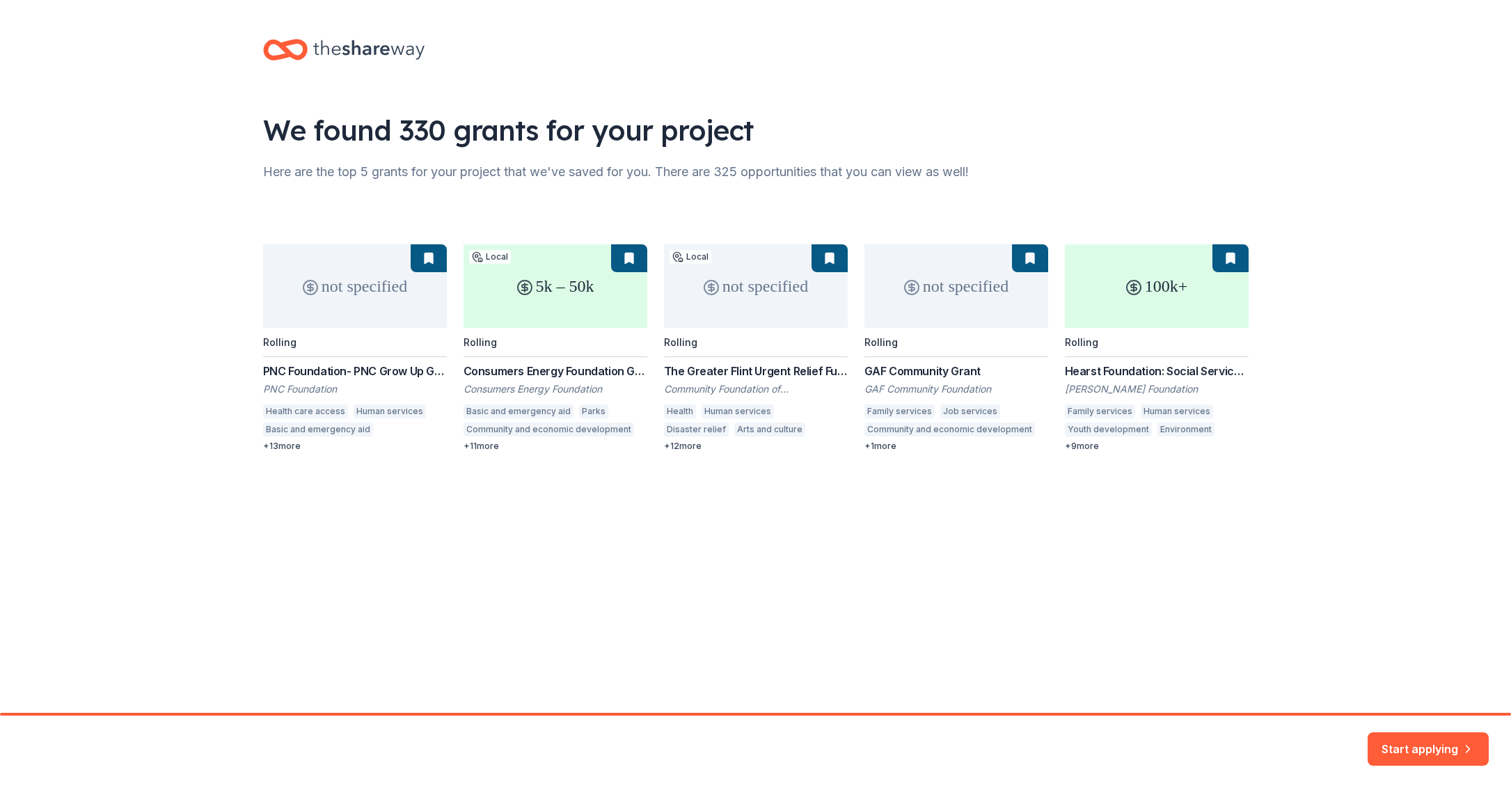
drag, startPoint x: 1089, startPoint y: 328, endPoint x: 1090, endPoint y: 335, distance: 7.1
click at [1089, 331] on div "not specified Rolling PNC Foundation- PNC Grow Up Great PNC Foundation Health c…" at bounding box center [756, 347] width 986 height 207
drag, startPoint x: 1093, startPoint y: 383, endPoint x: 1092, endPoint y: 397, distance: 14.0
click at [1093, 386] on div "not specified Rolling PNC Foundation- PNC Grow Up Great PNC Foundation Health c…" at bounding box center [756, 347] width 986 height 207
click at [1399, 744] on button "Start applying" at bounding box center [1428, 743] width 121 height 33
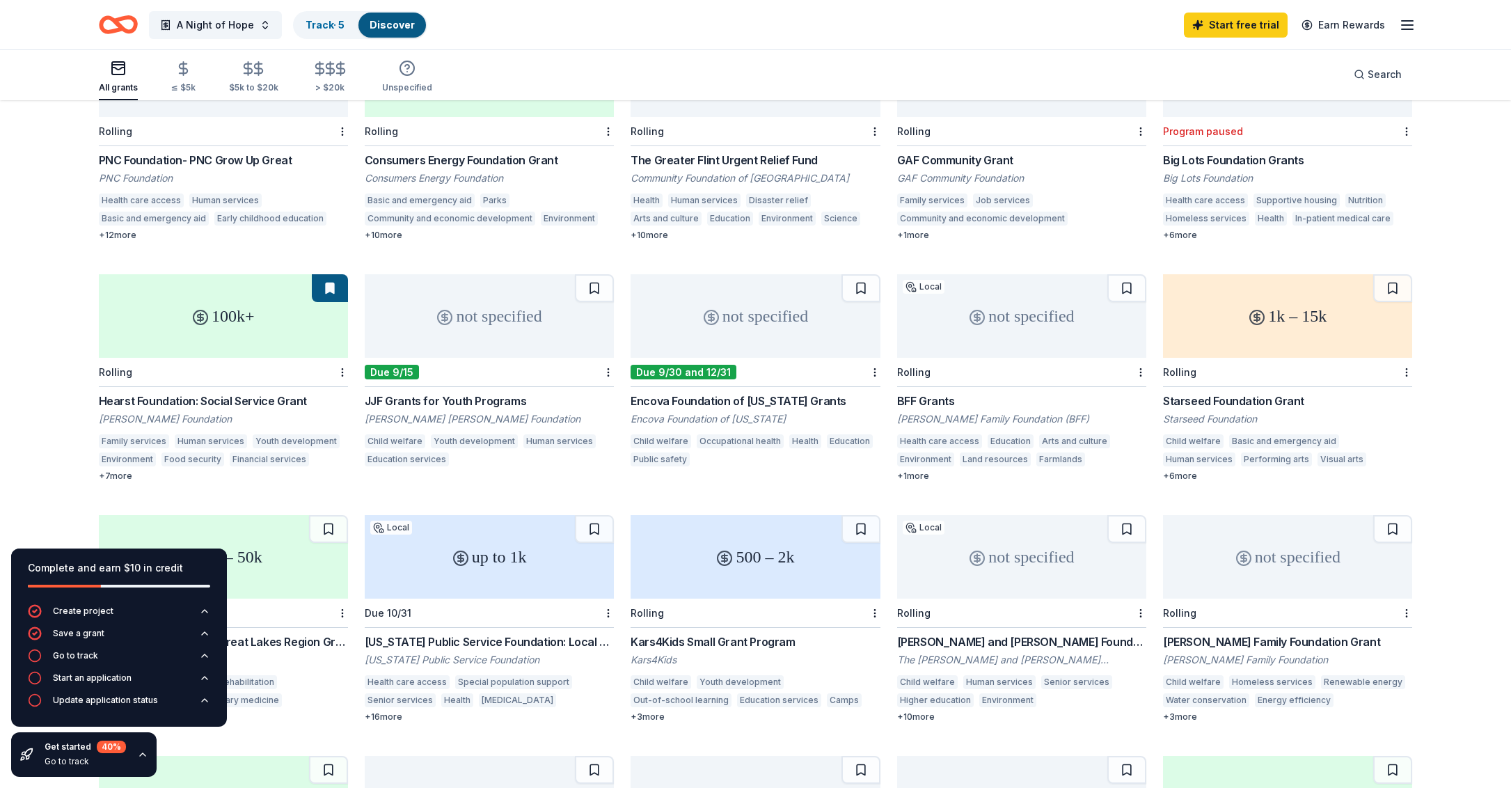
scroll to position [198, 0]
click at [184, 399] on div "Hearst Foundation: Social Service Grant" at bounding box center [223, 401] width 249 height 17
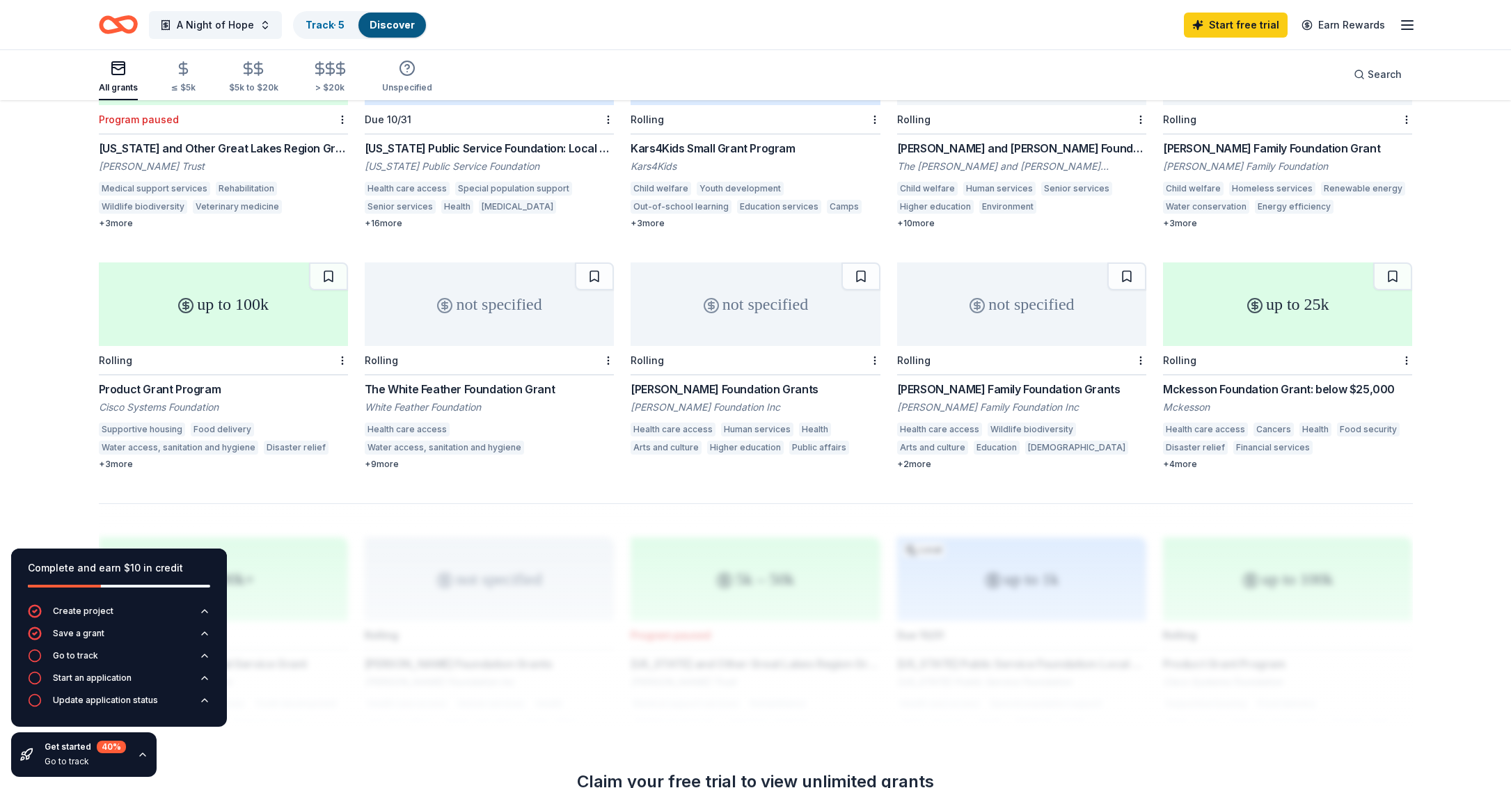
scroll to position [697, 0]
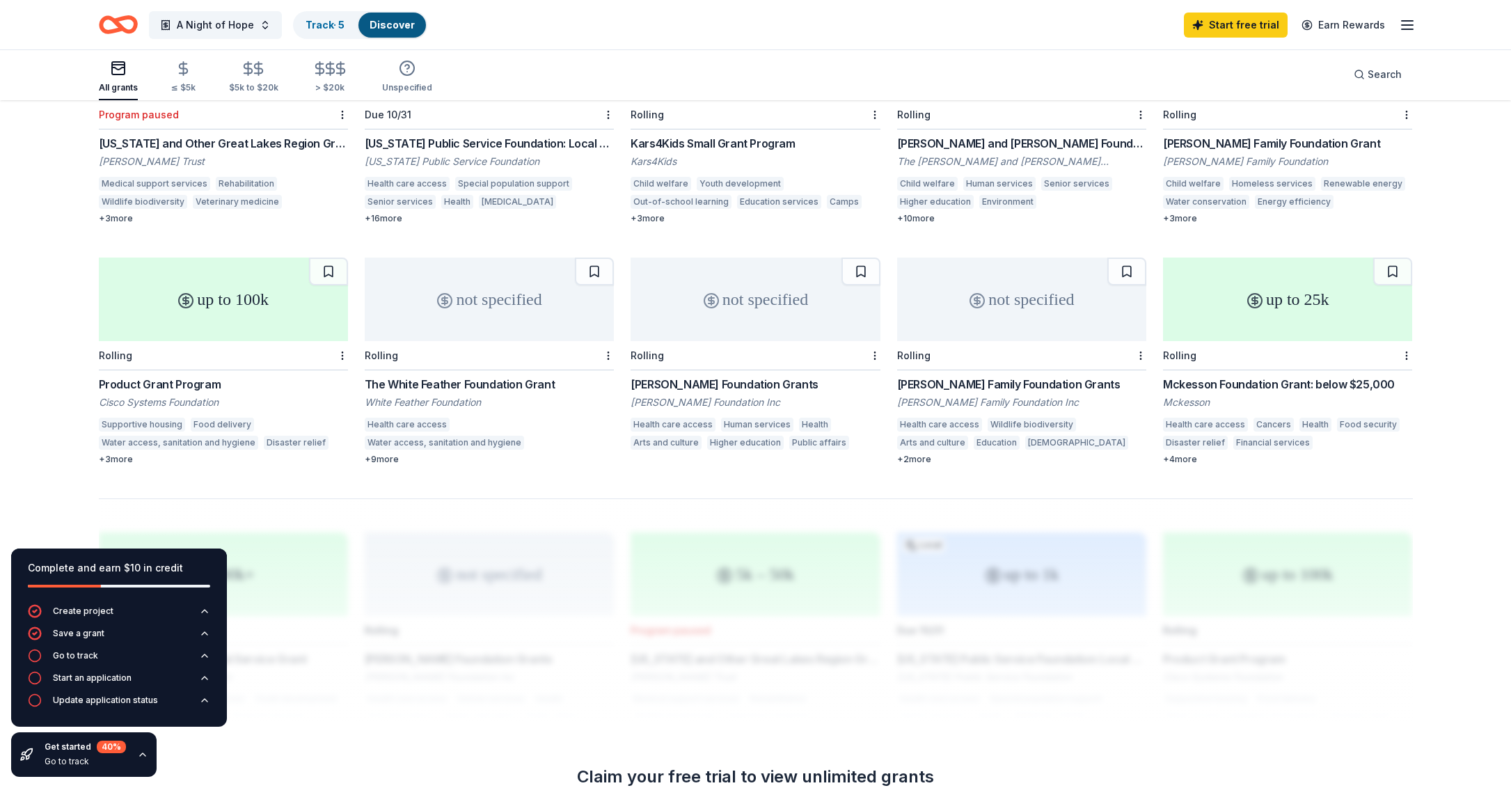
click at [214, 312] on div "up to 100k" at bounding box center [223, 300] width 249 height 84
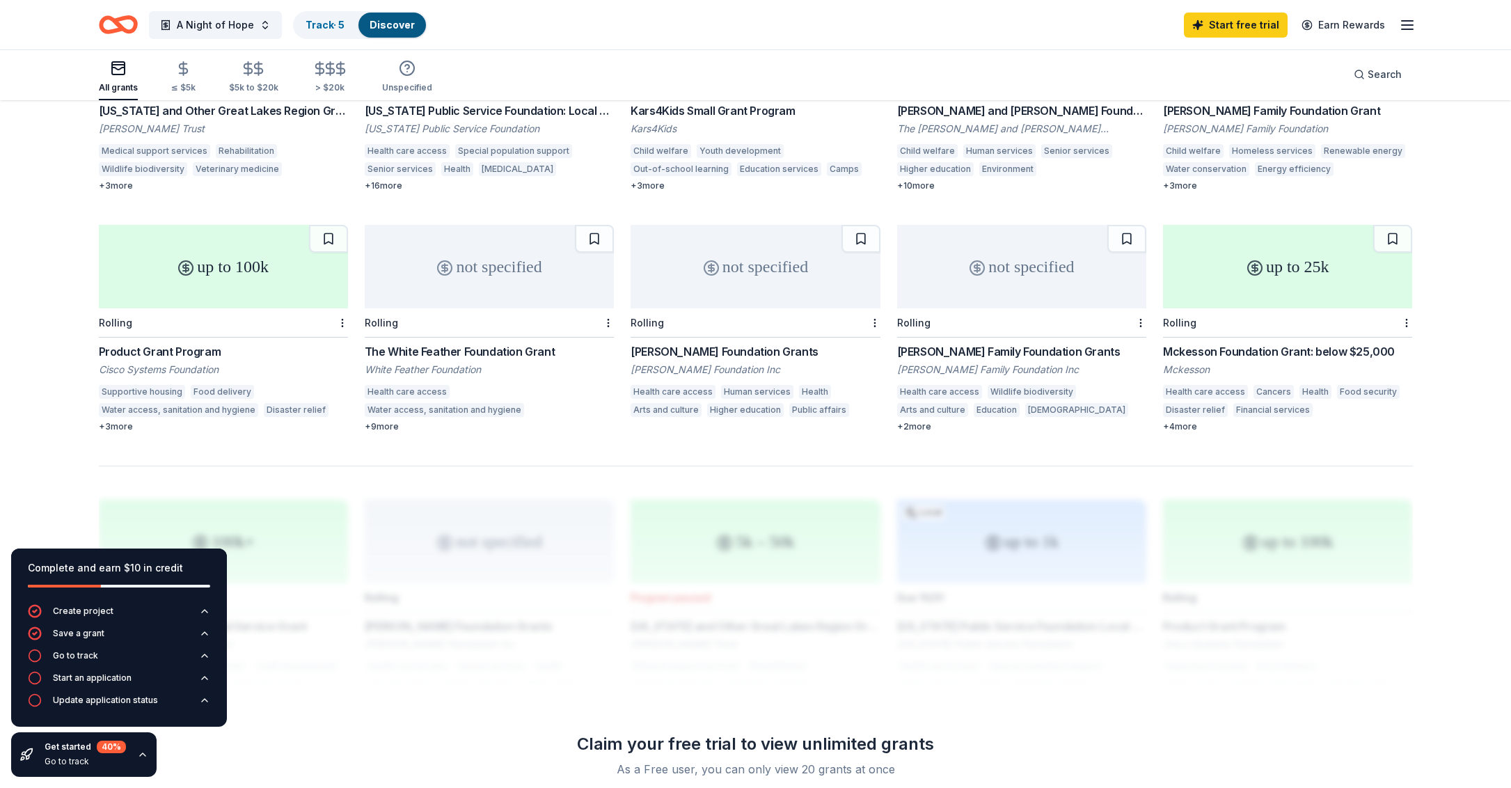
scroll to position [732, 0]
click at [712, 351] on div "A. O. Smith Foundation Grants" at bounding box center [755, 349] width 249 height 17
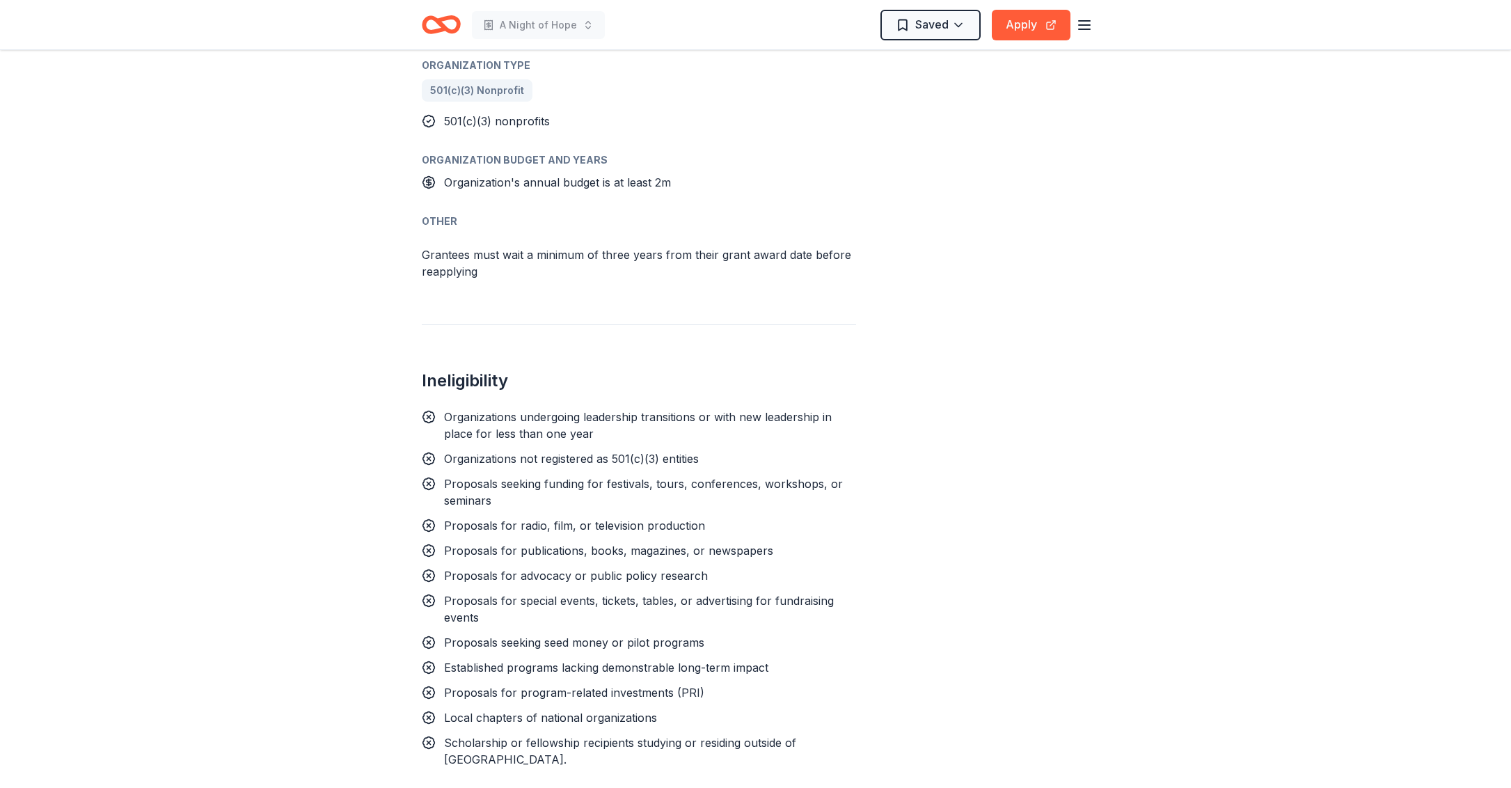
scroll to position [861, 0]
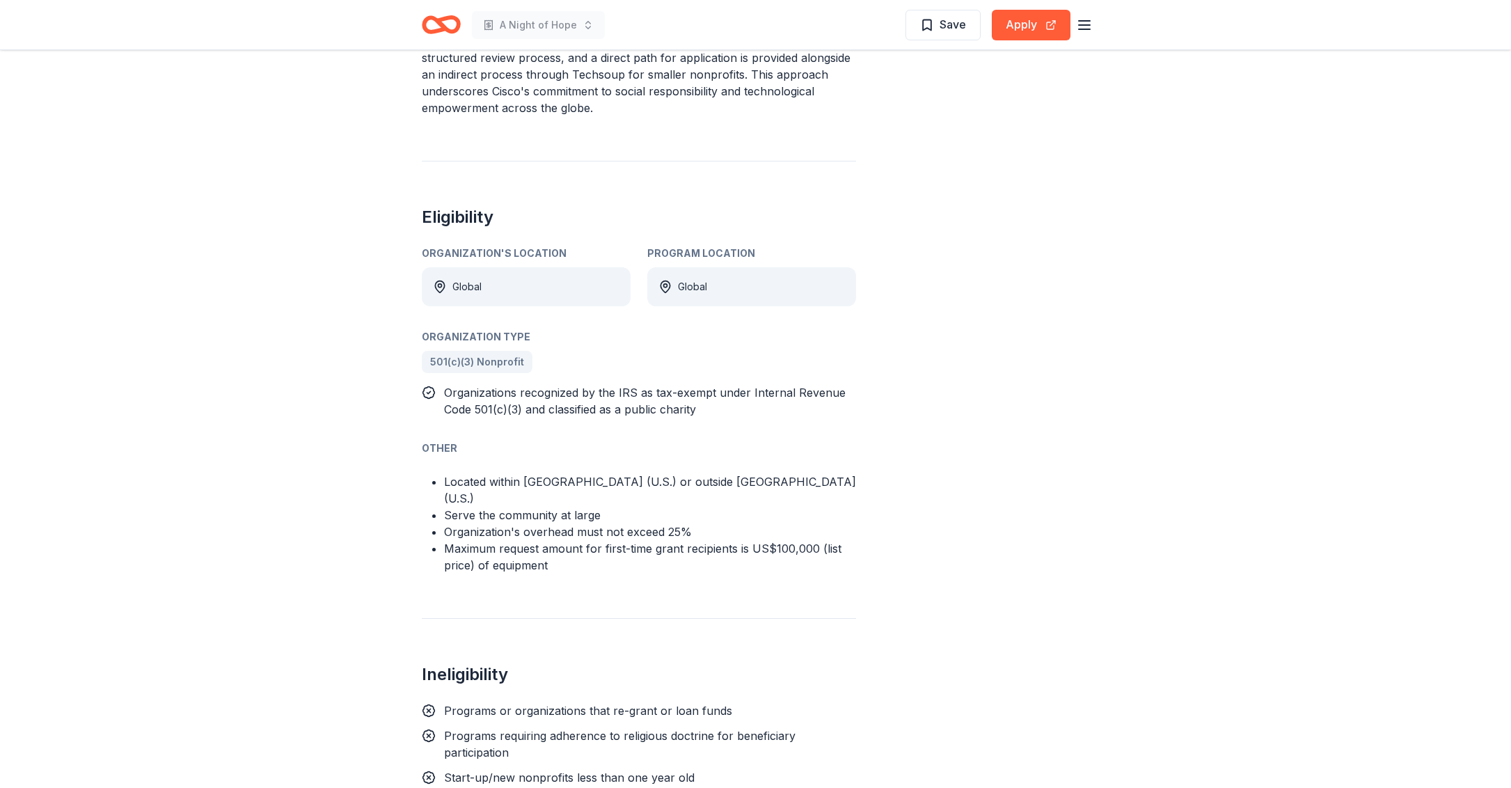
scroll to position [626, 0]
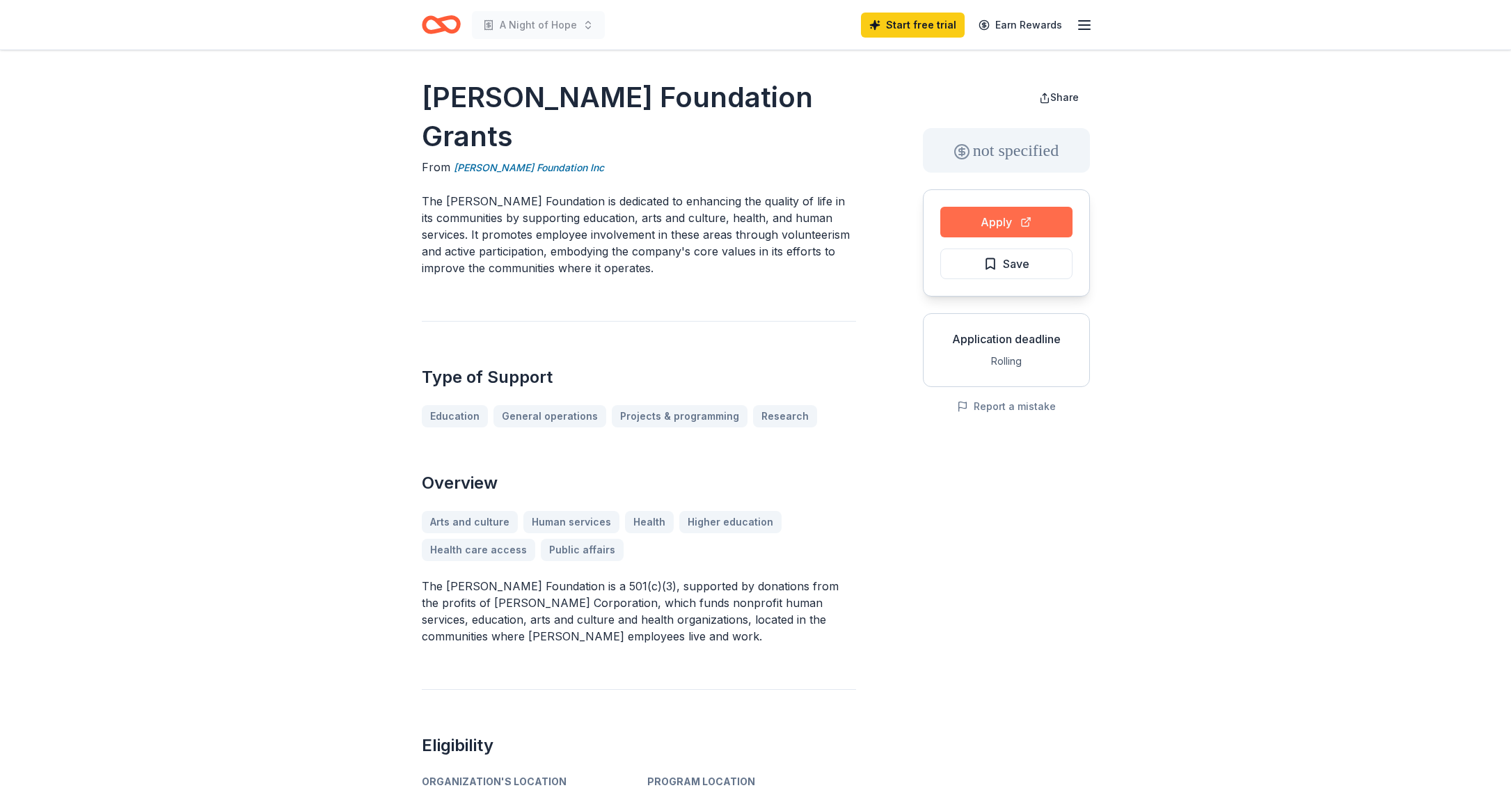
click at [994, 217] on button "Apply" at bounding box center [1006, 222] width 132 height 31
